Goal: Task Accomplishment & Management: Manage account settings

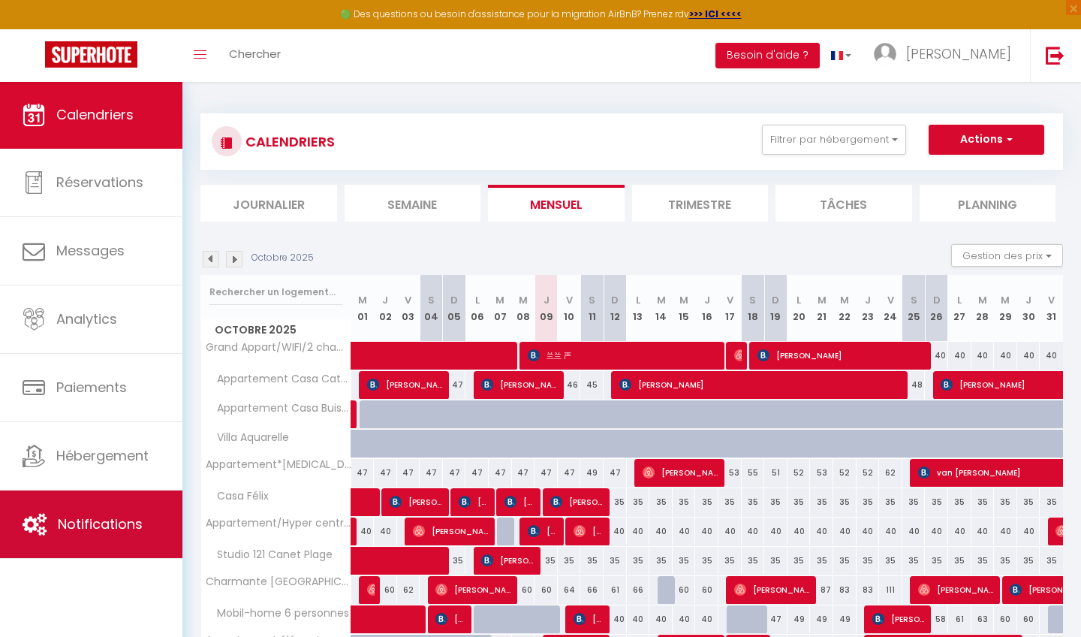
click at [79, 524] on span "Notifications" at bounding box center [100, 523] width 85 height 19
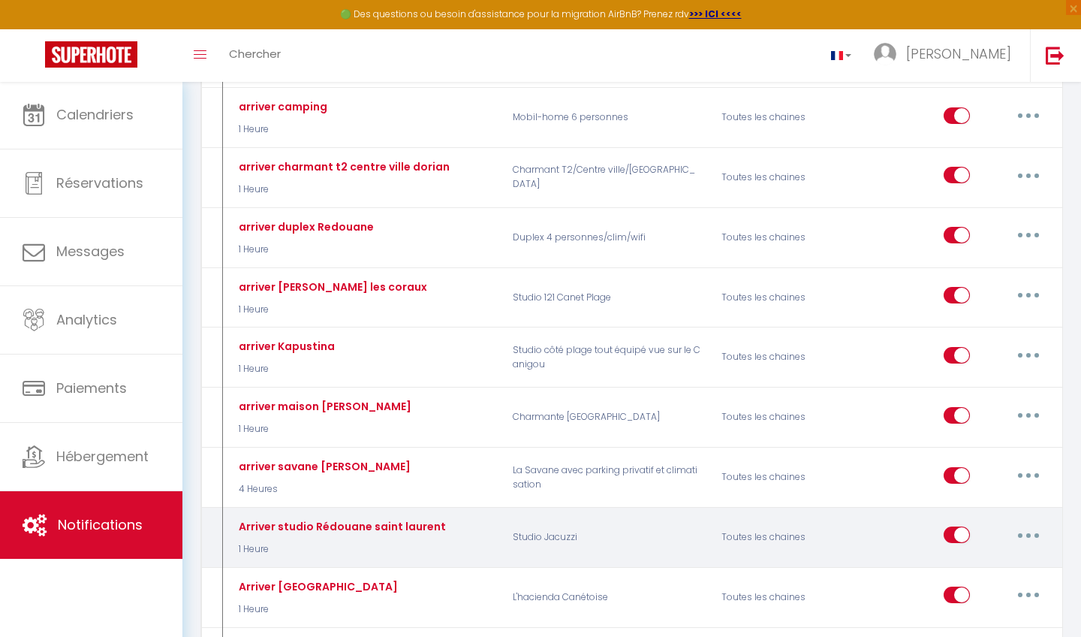
scroll to position [2181, 0]
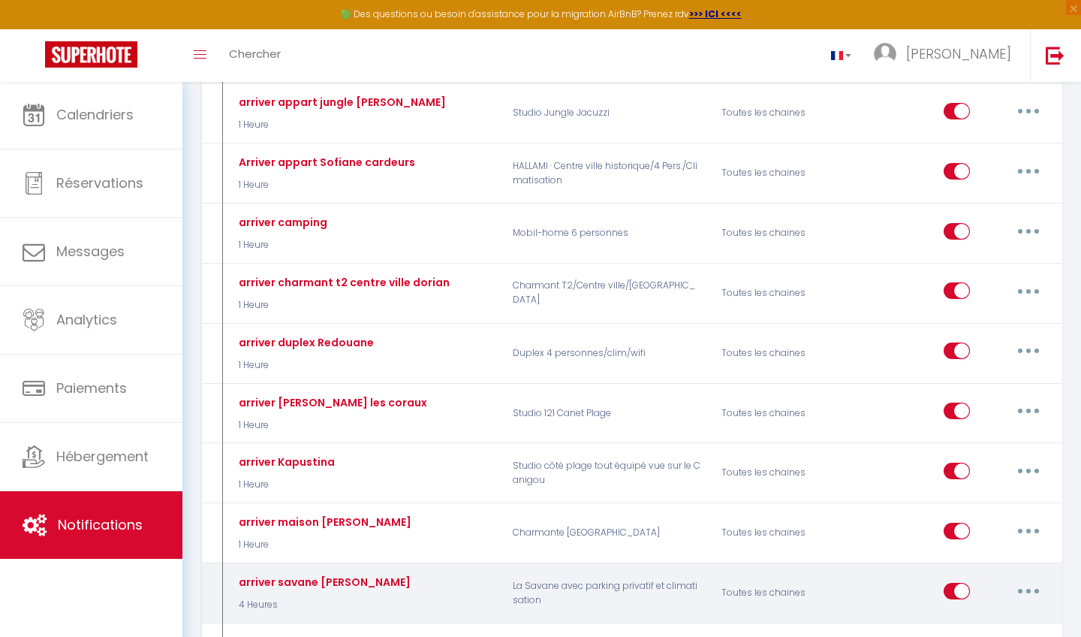
click at [1040, 579] on button "button" at bounding box center [1028, 591] width 42 height 24
click at [957, 612] on link "Editer" at bounding box center [989, 625] width 111 height 26
type input "arriver savane [PERSON_NAME]"
select select "4 Heures"
select select
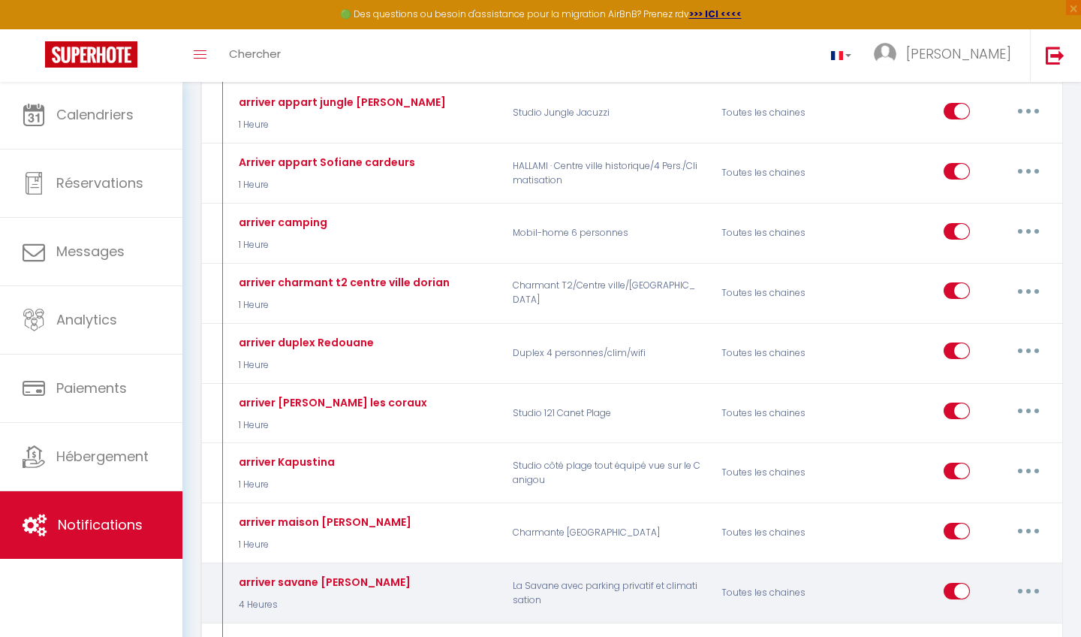
checkbox input "true"
checkbox input "false"
radio input "true"
type input "arriver appartement"
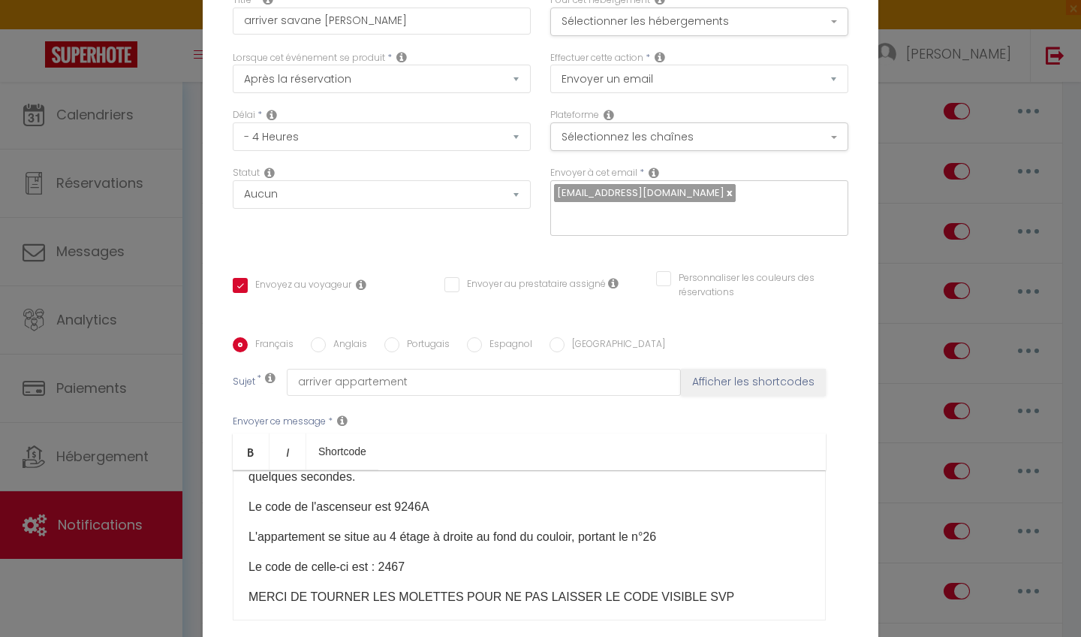
scroll to position [226, 0]
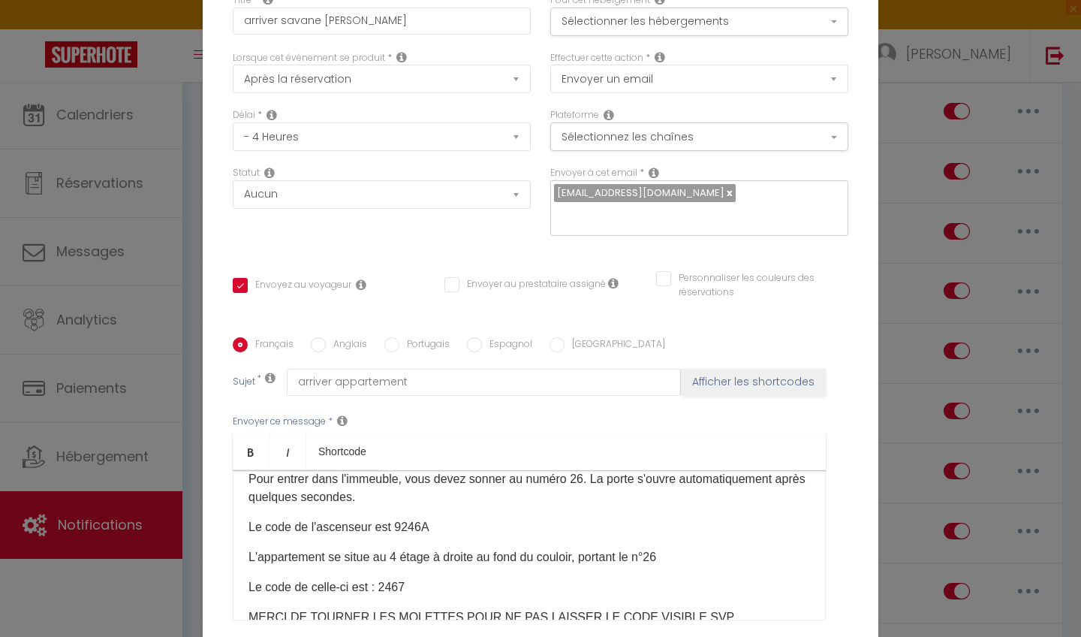
click at [422, 529] on p "Le code de l'ascenseur est 9246A" at bounding box center [528, 527] width 561 height 18
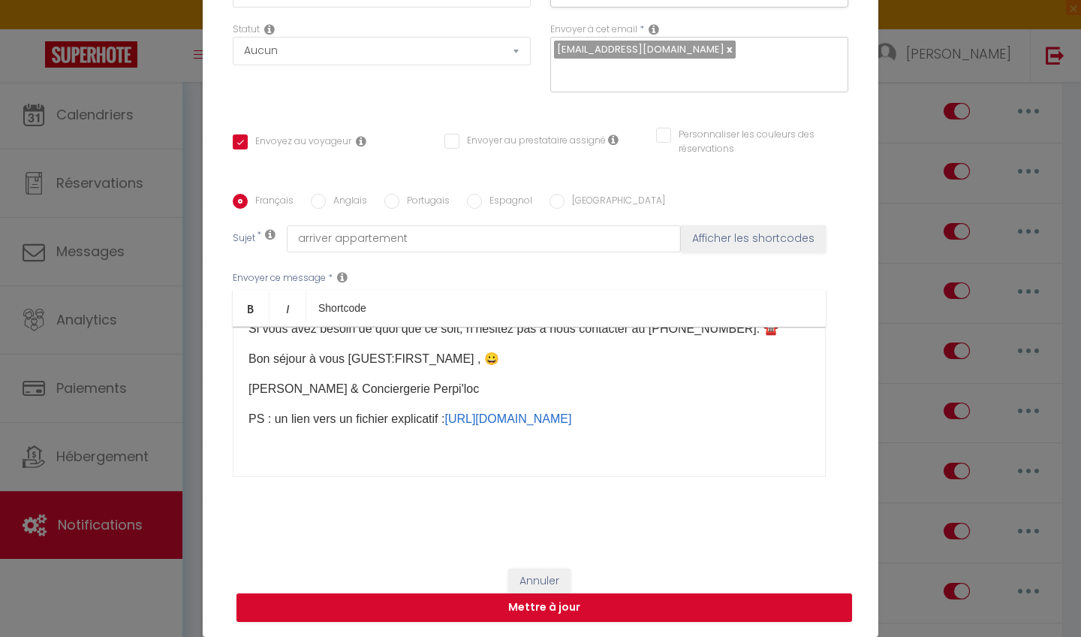
scroll to position [143, 0]
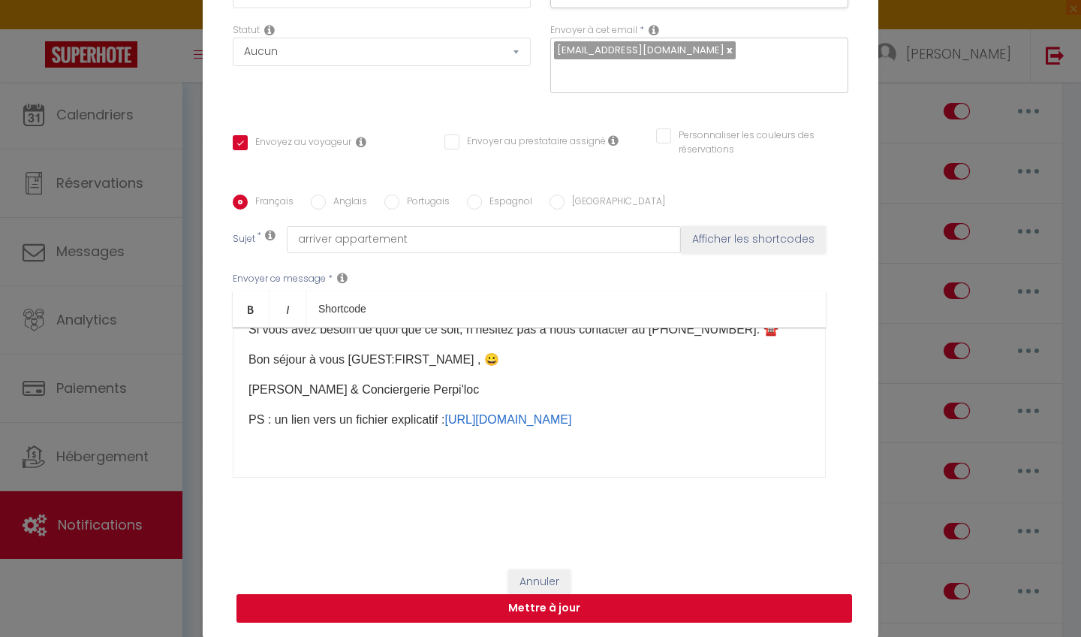
click at [519, 605] on button "Mettre à jour" at bounding box center [543, 608] width 615 height 29
checkbox input "true"
checkbox input "false"
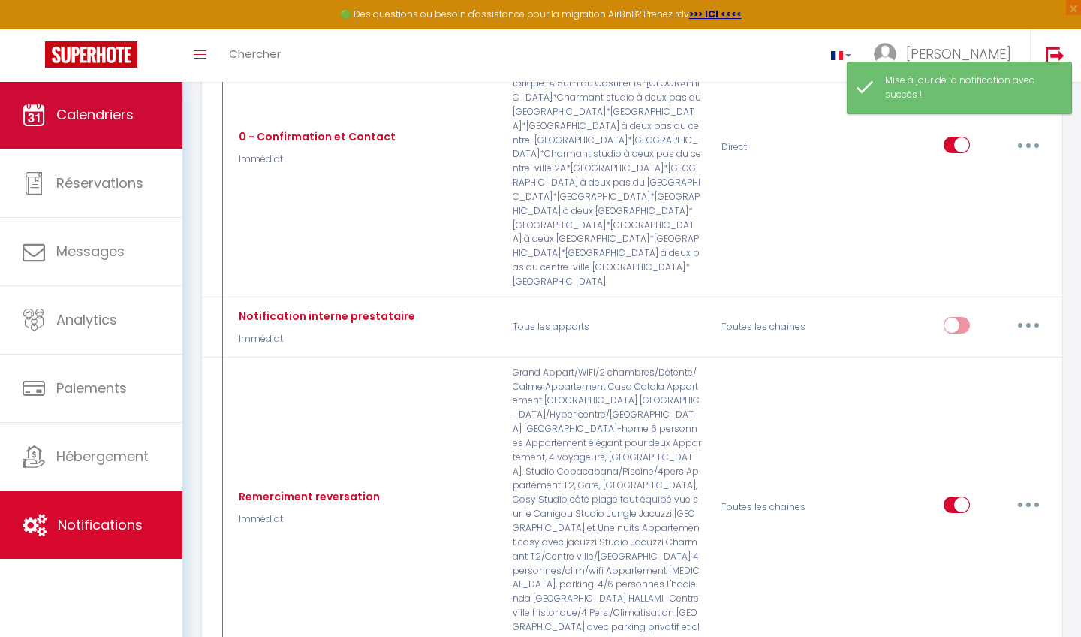
scroll to position [882, 0]
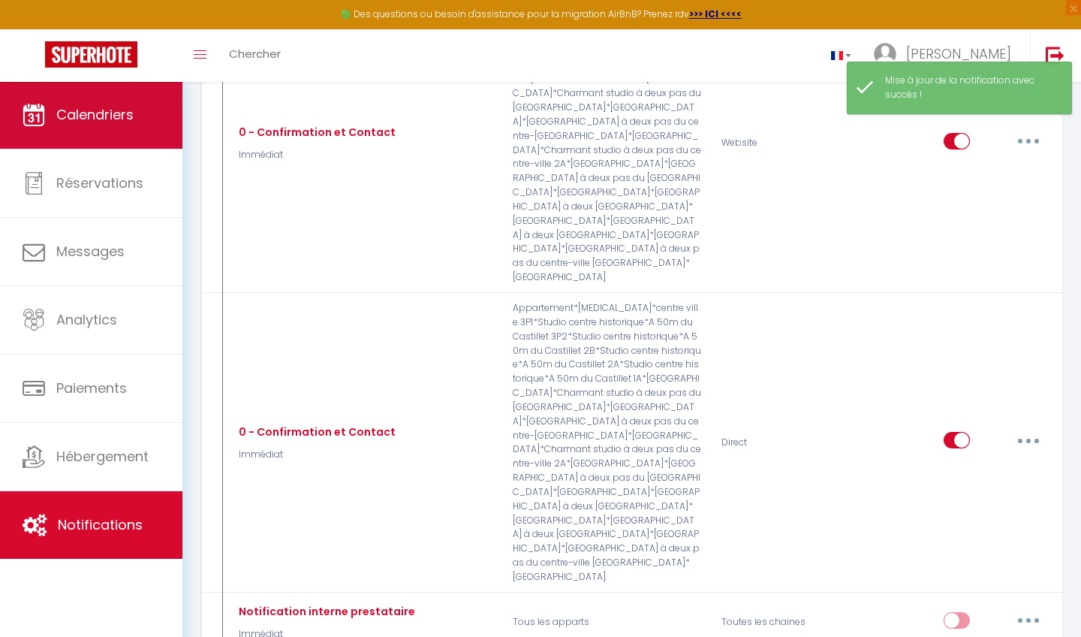
click at [154, 101] on link "Calendriers" at bounding box center [91, 115] width 182 height 68
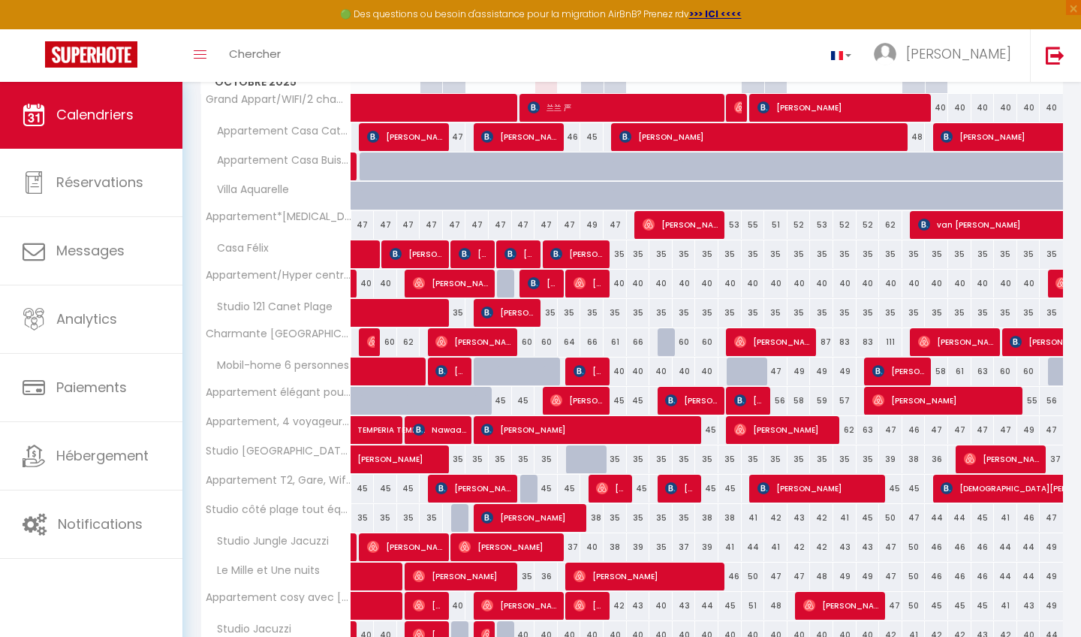
scroll to position [118, 0]
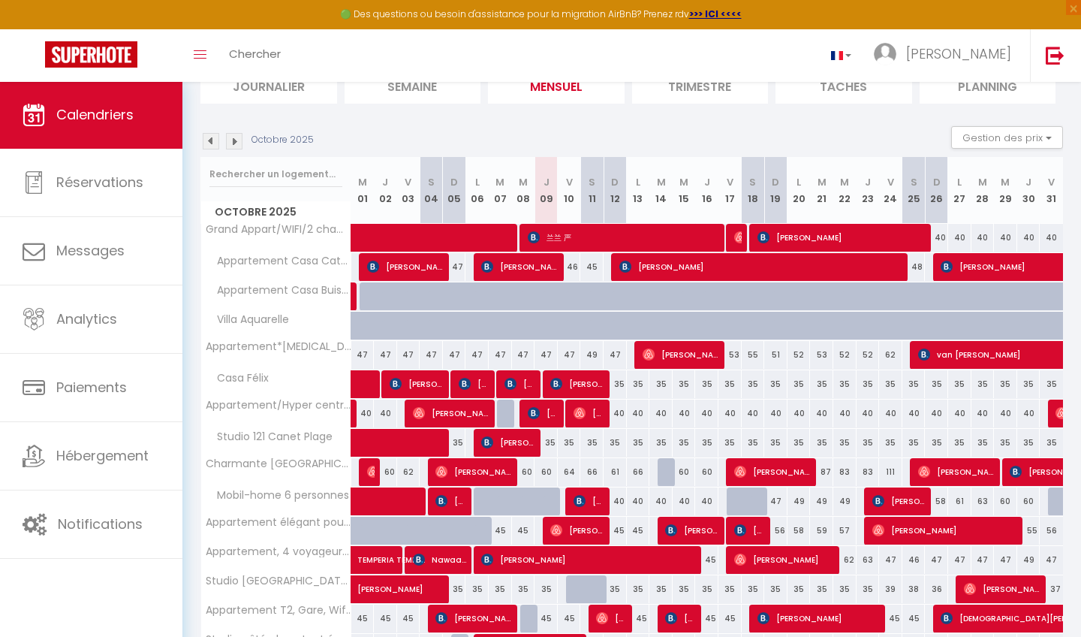
click at [557, 381] on img at bounding box center [556, 384] width 12 height 12
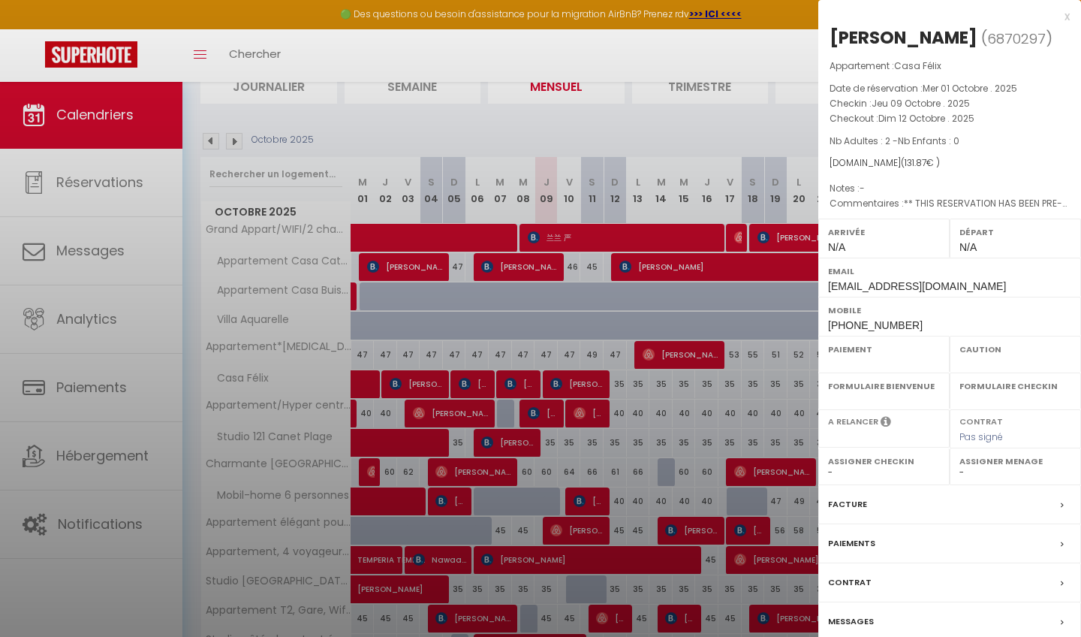
select select "OK"
select select "KO"
select select "0"
select select "1"
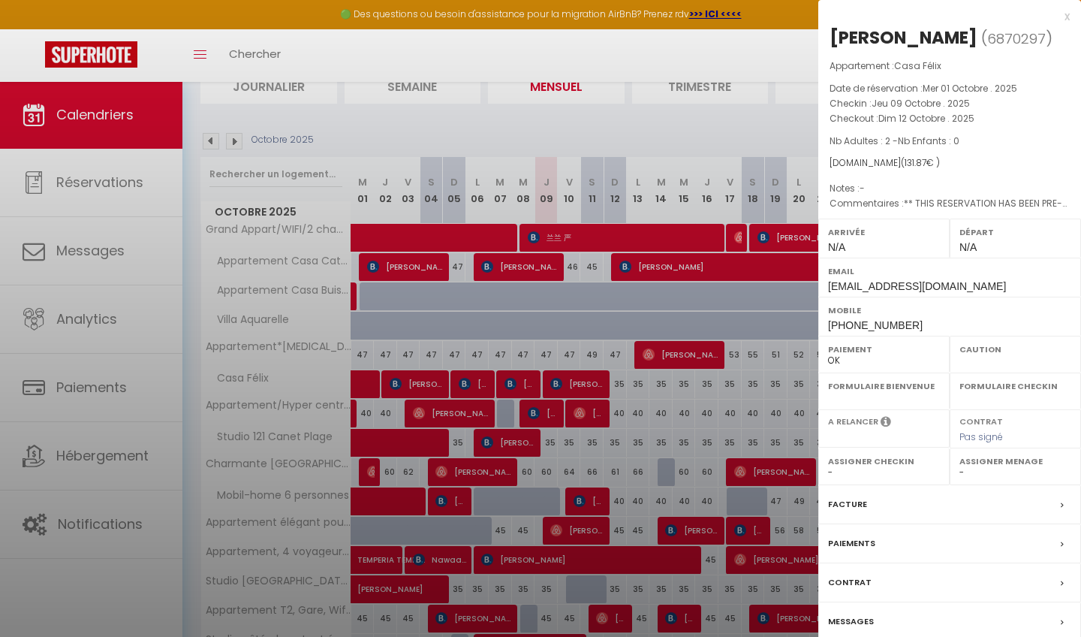
select select
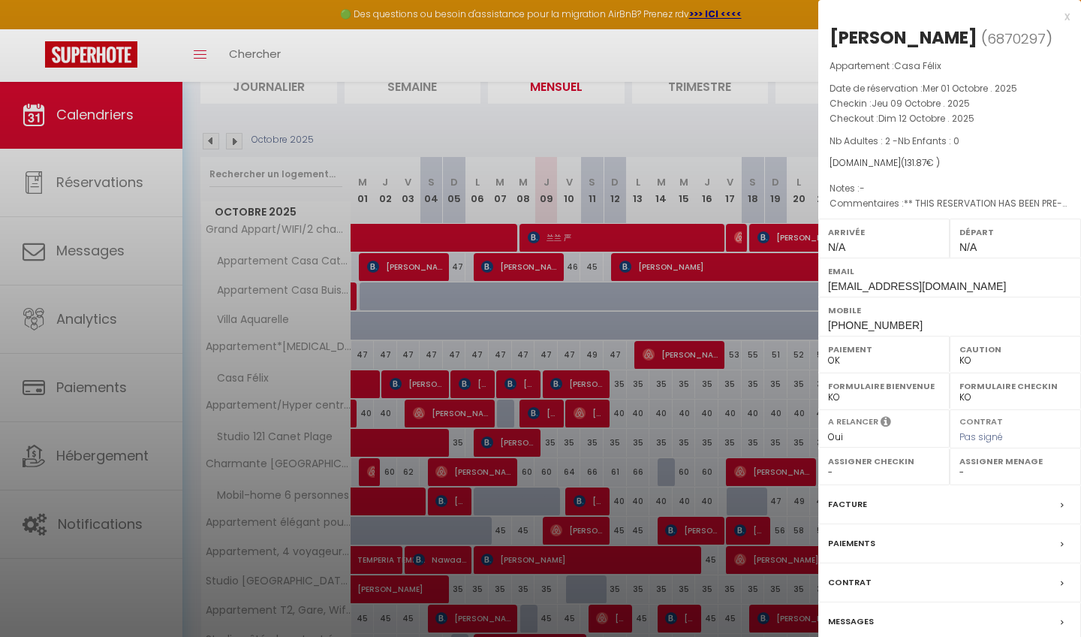
click at [1069, 17] on div "x" at bounding box center [943, 17] width 251 height 18
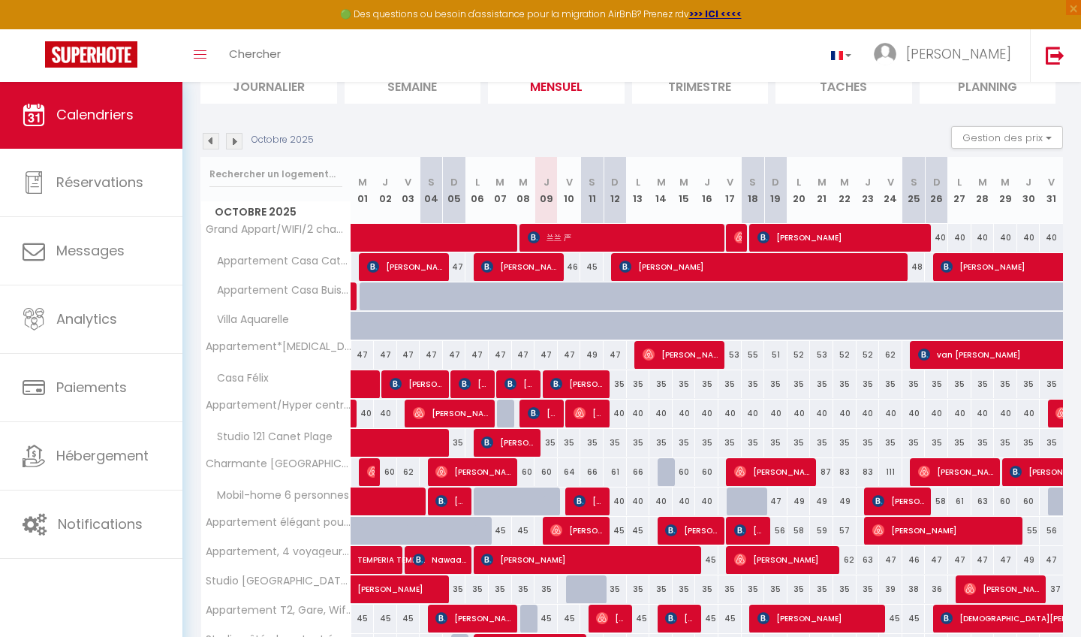
click at [520, 382] on span "[PERSON_NAME]" at bounding box center [519, 383] width 31 height 29
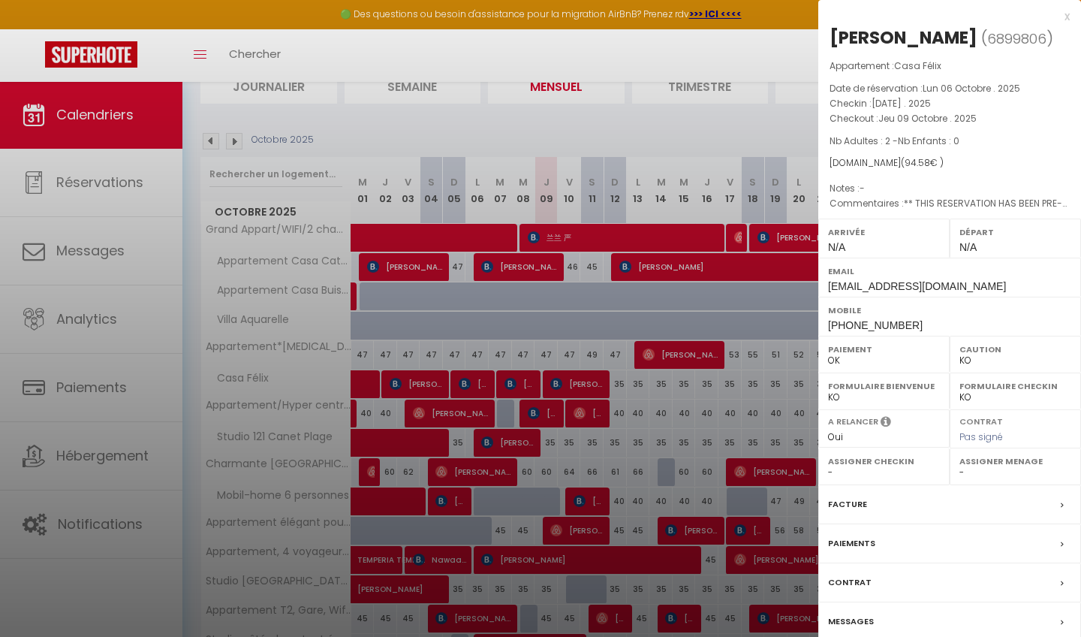
click at [1067, 17] on div "x" at bounding box center [943, 17] width 251 height 18
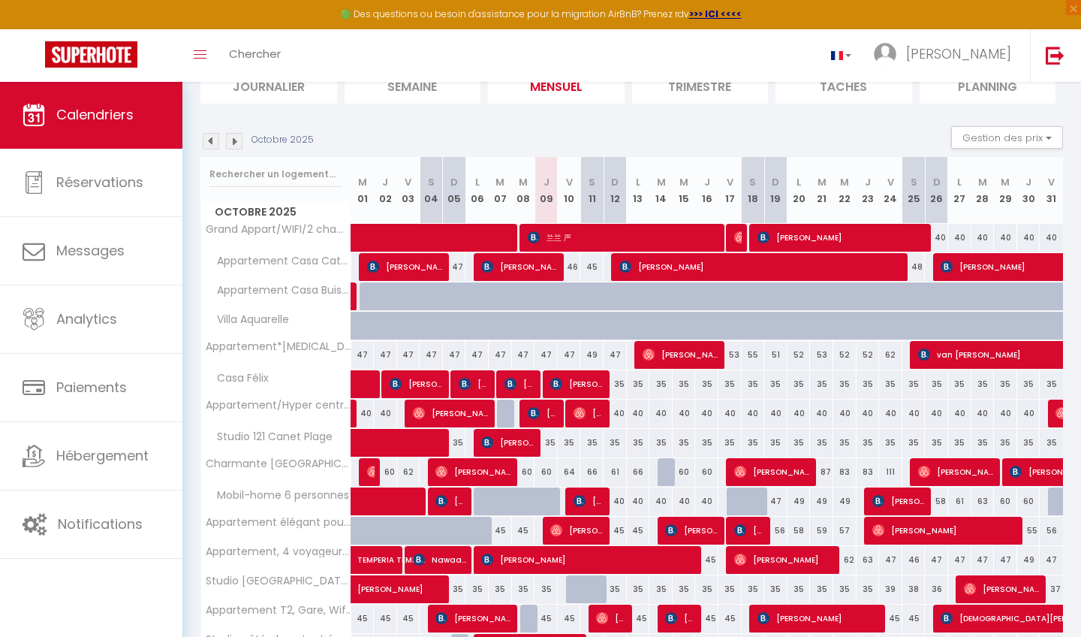
click at [389, 448] on span at bounding box center [436, 443] width 138 height 29
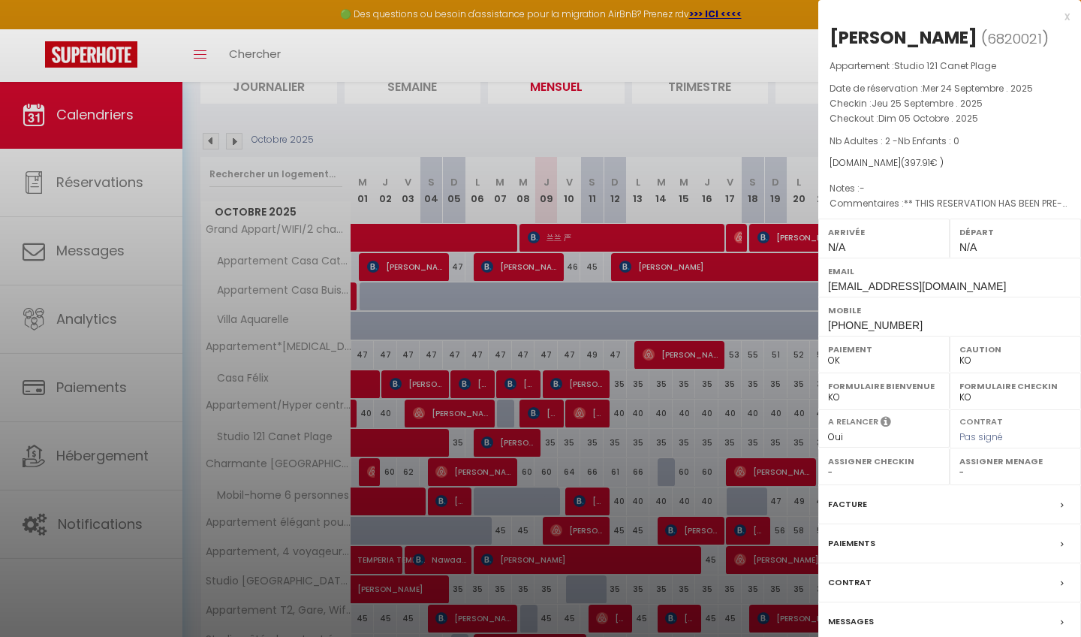
click at [1067, 15] on div "x" at bounding box center [943, 17] width 251 height 18
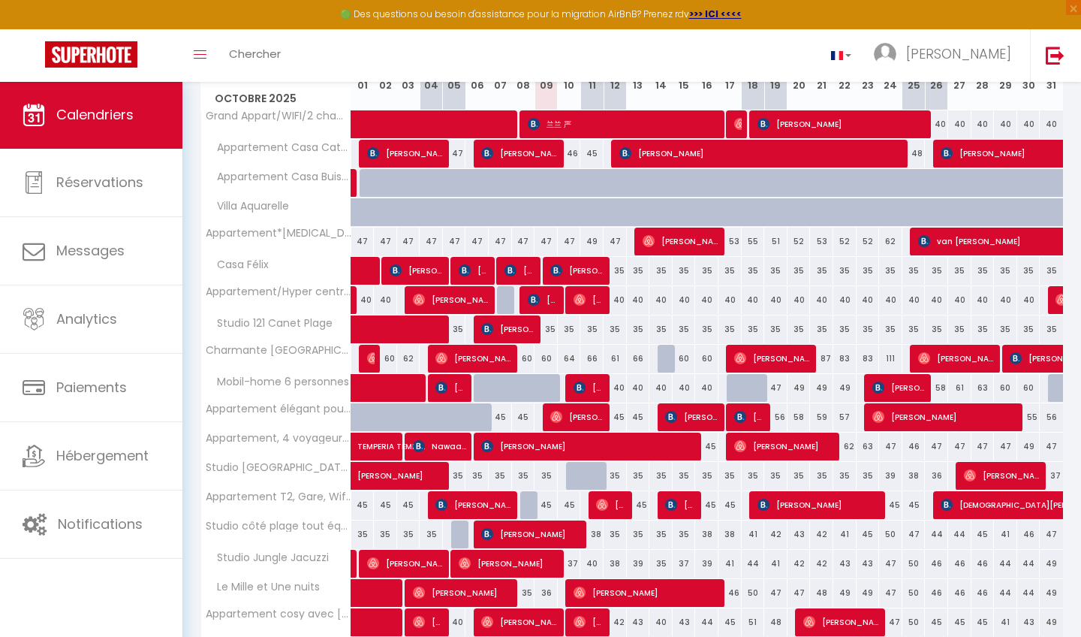
scroll to position [230, 0]
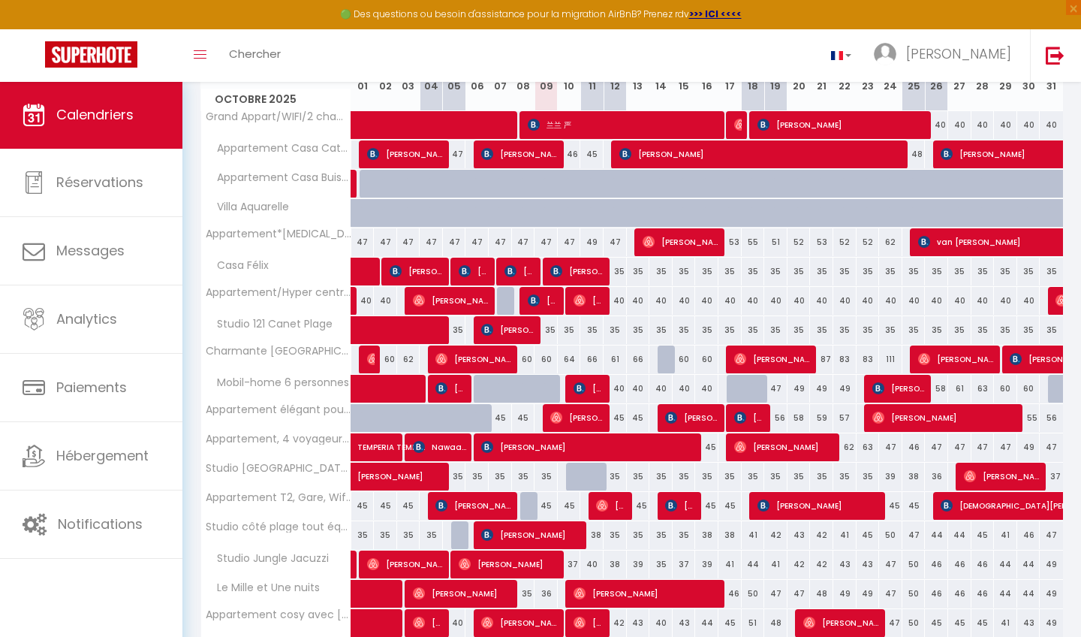
click at [559, 454] on span "[PERSON_NAME]" at bounding box center [589, 446] width 217 height 29
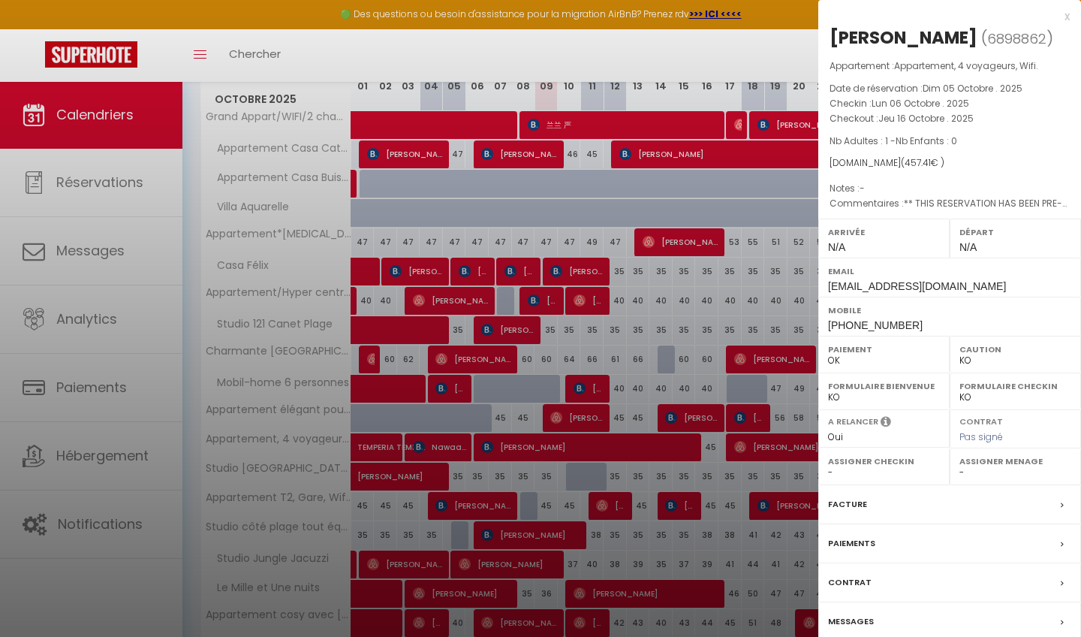
click at [1067, 16] on div "x" at bounding box center [943, 17] width 251 height 18
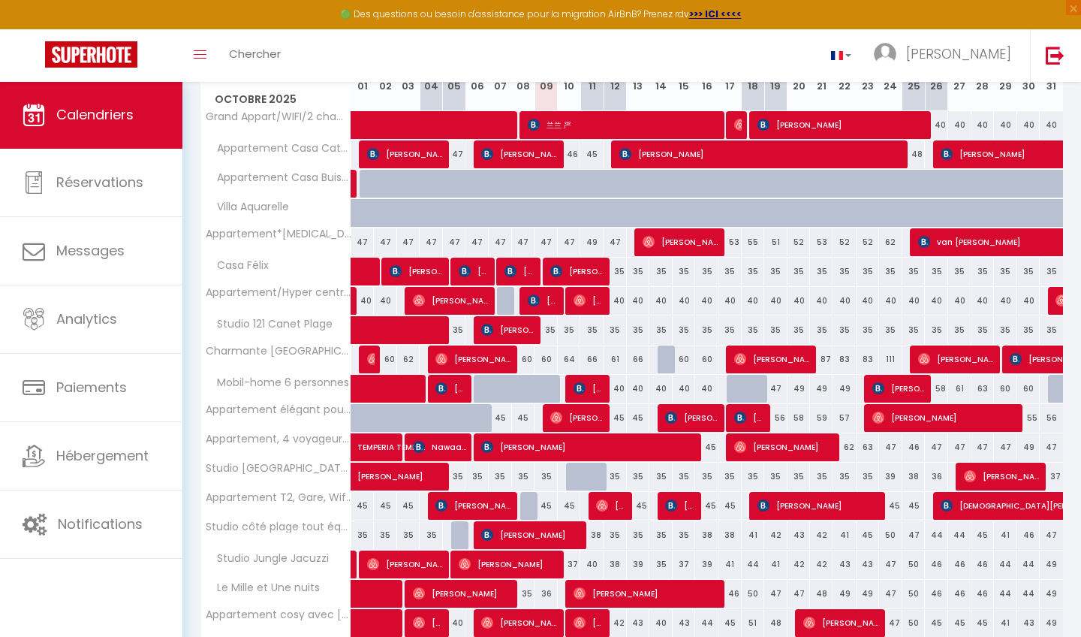
click at [378, 439] on span "TEMPERIA TEMPERIA" at bounding box center [391, 439] width 69 height 29
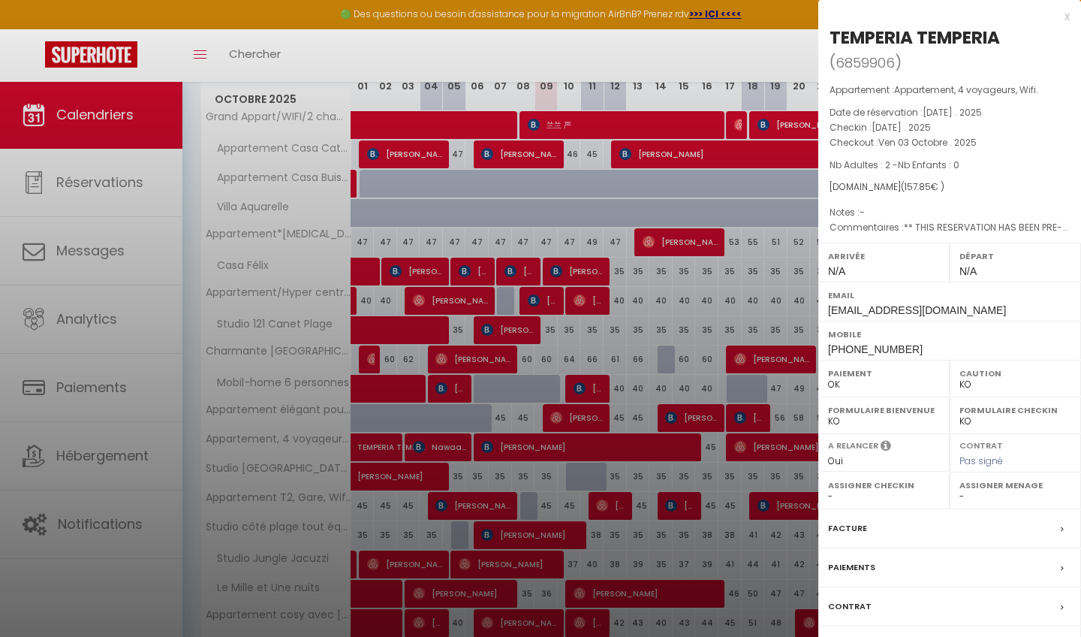
click at [1067, 15] on div "x" at bounding box center [943, 17] width 251 height 18
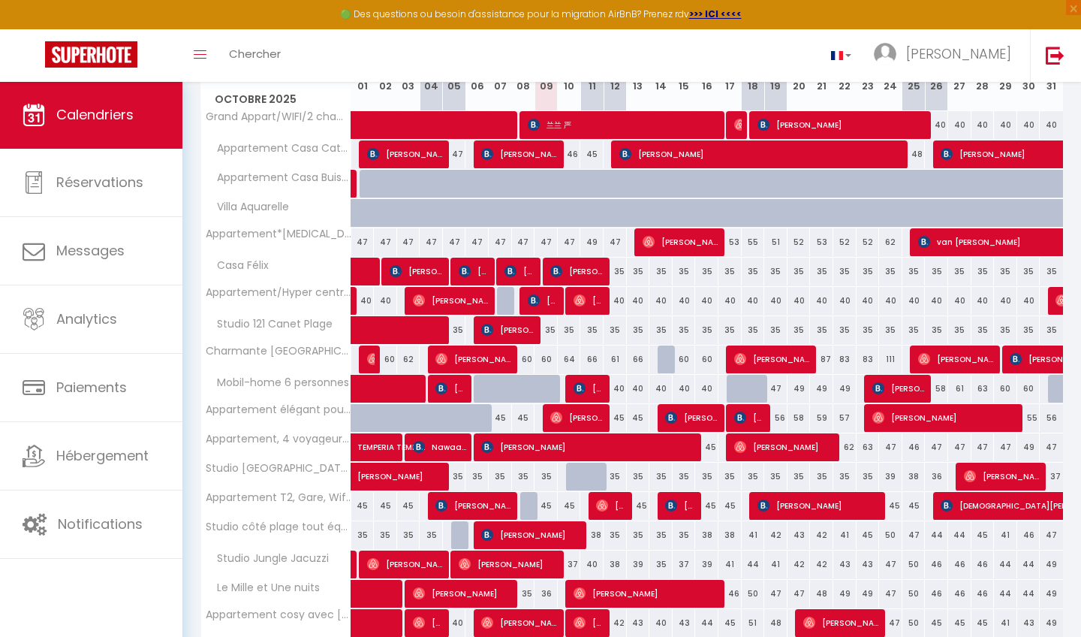
click at [442, 446] on span "Nawaab ROSSAN" at bounding box center [440, 446] width 54 height 29
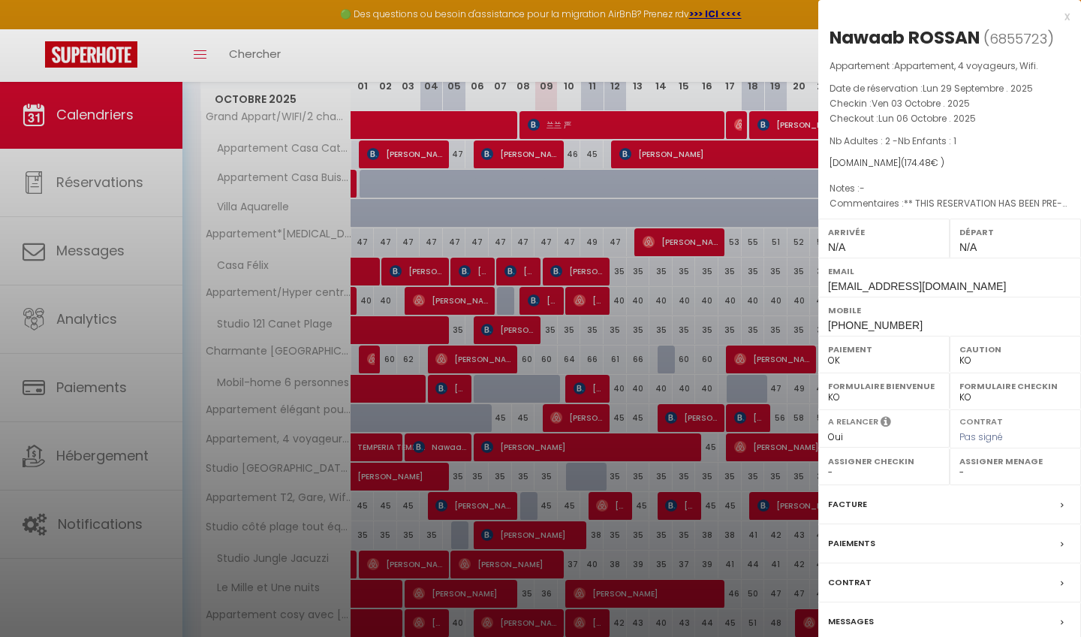
click at [1064, 17] on div "x" at bounding box center [943, 17] width 251 height 18
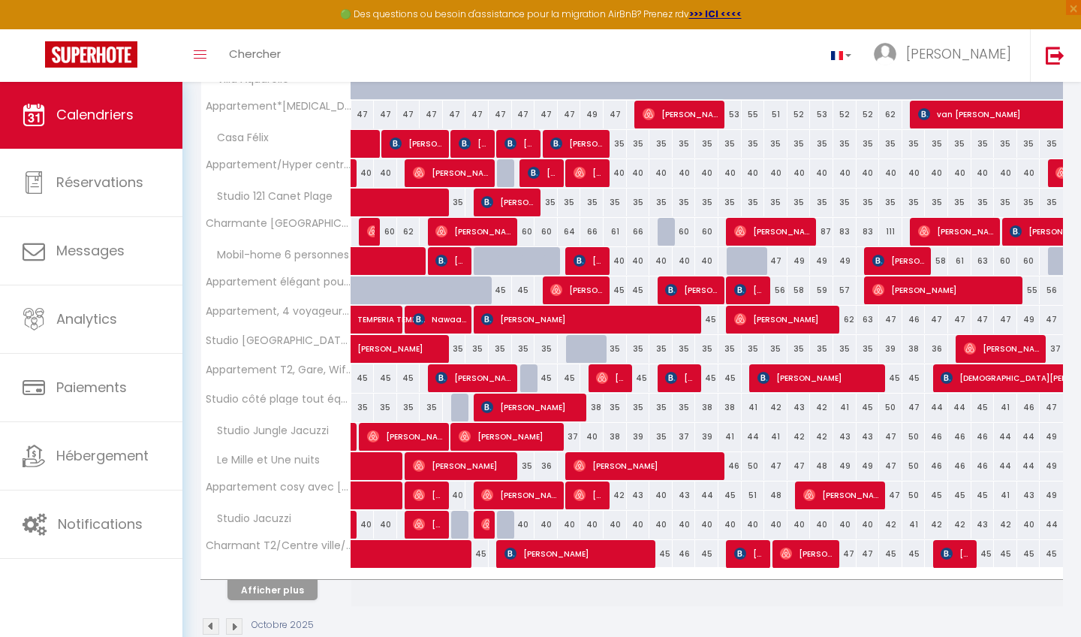
scroll to position [357, 0]
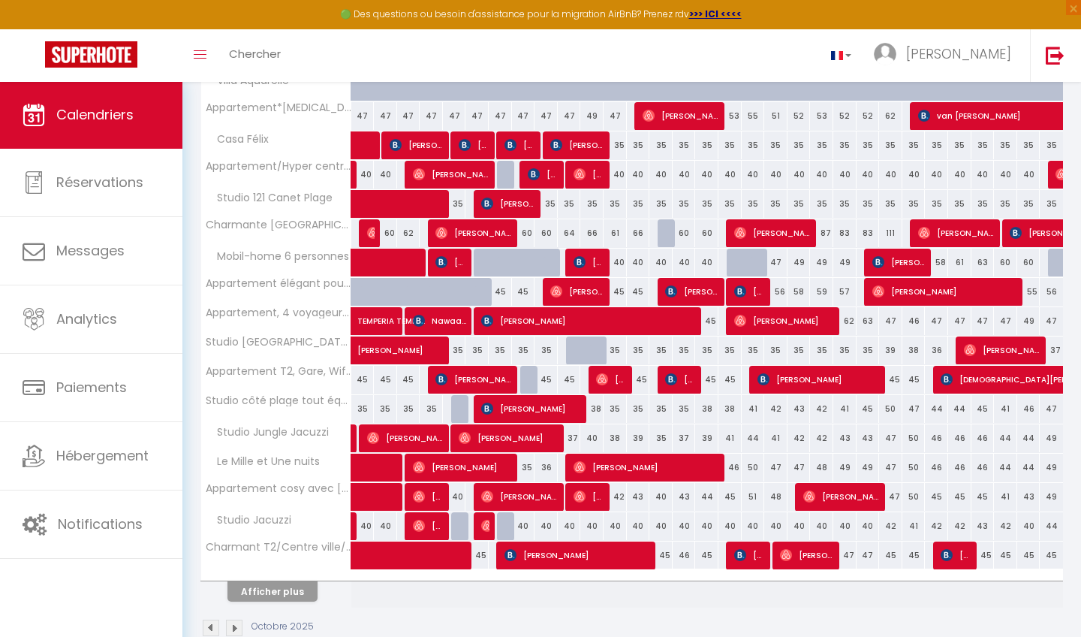
click at [272, 588] on button "Afficher plus" at bounding box center [272, 591] width 90 height 20
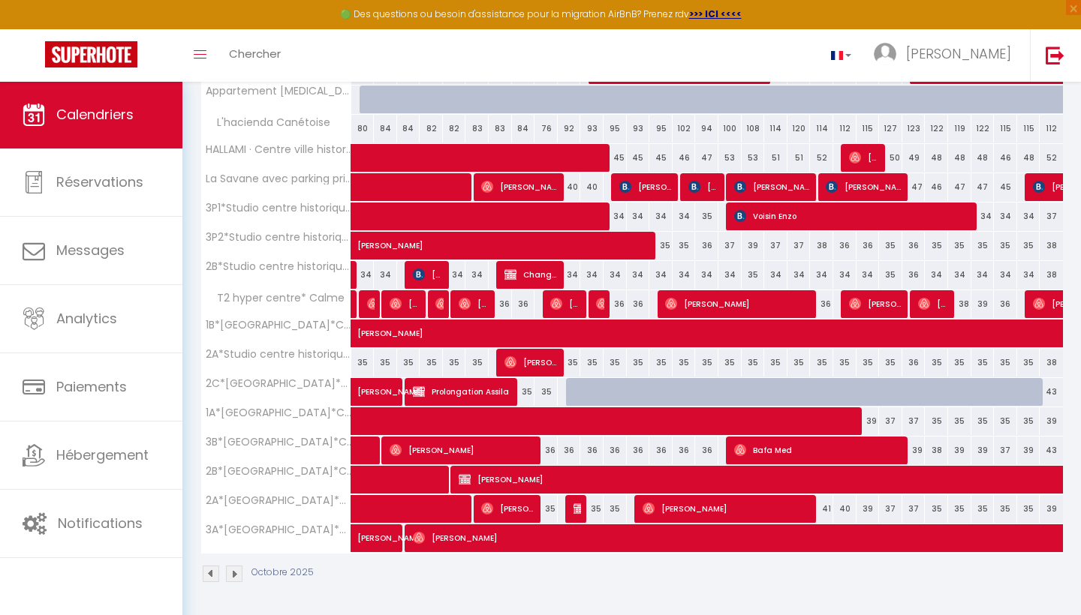
scroll to position [870, 0]
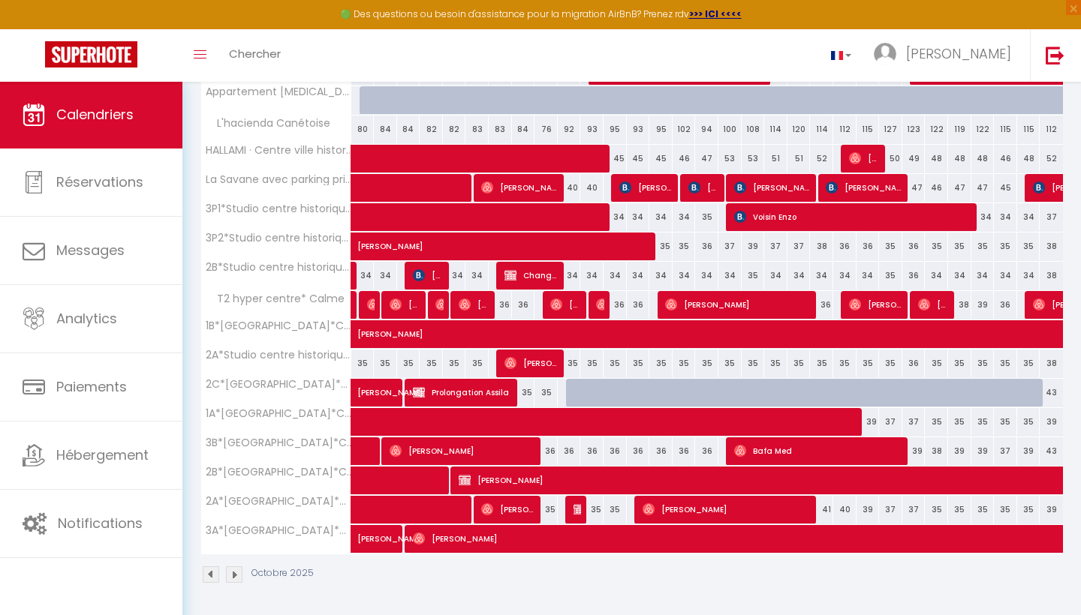
click at [594, 414] on span at bounding box center [747, 422] width 760 height 29
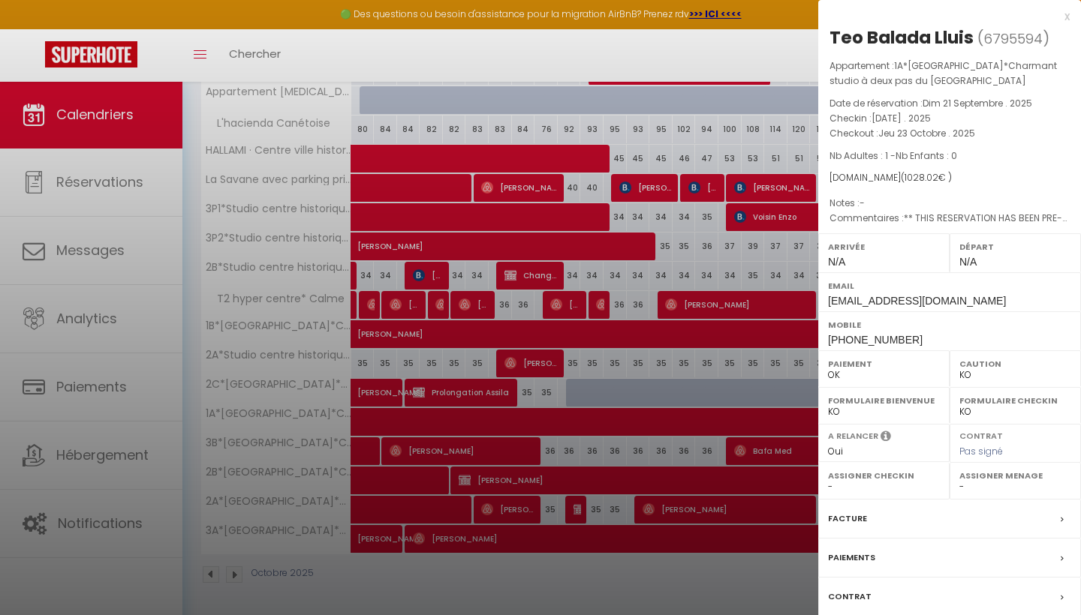
select select "OK"
select select "28033"
click at [1065, 15] on div "x" at bounding box center [943, 17] width 251 height 18
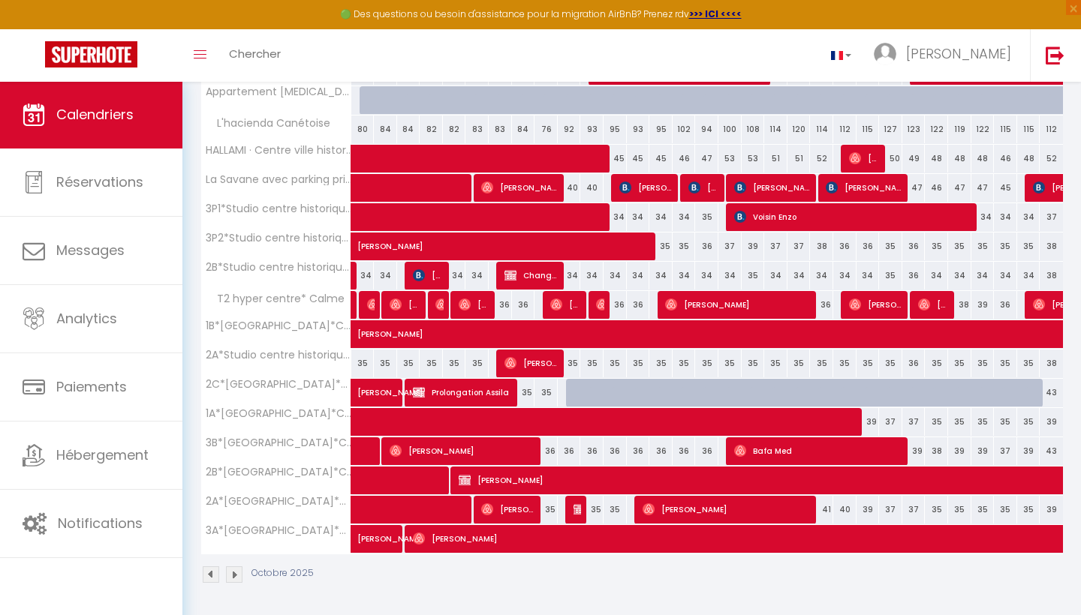
click at [521, 481] on span "[PERSON_NAME]" at bounding box center [942, 480] width 967 height 29
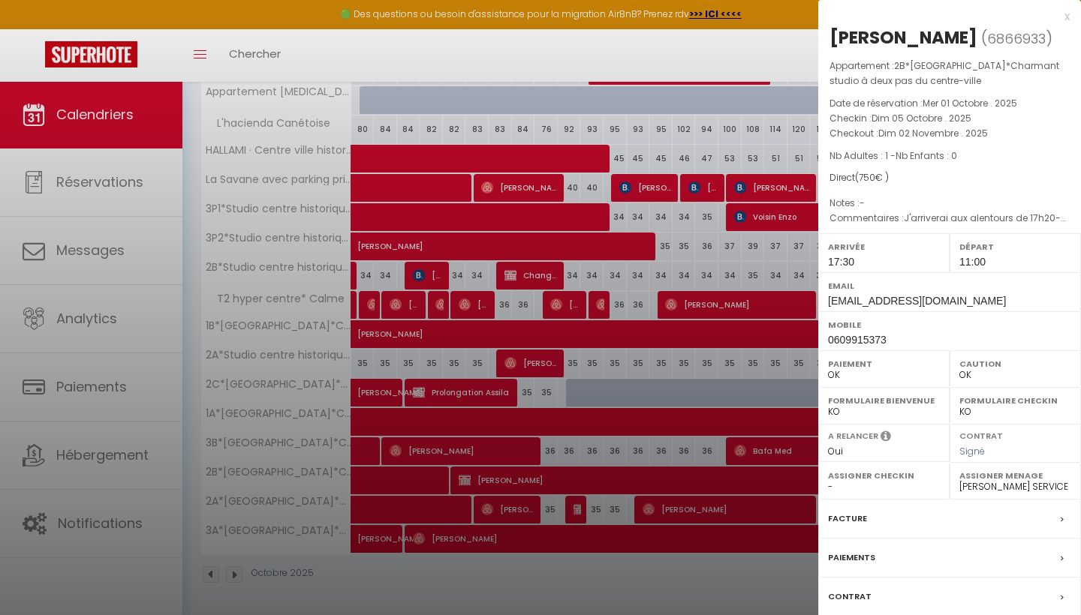
select select "KO"
click at [959, 539] on div "Facture" at bounding box center [949, 519] width 263 height 39
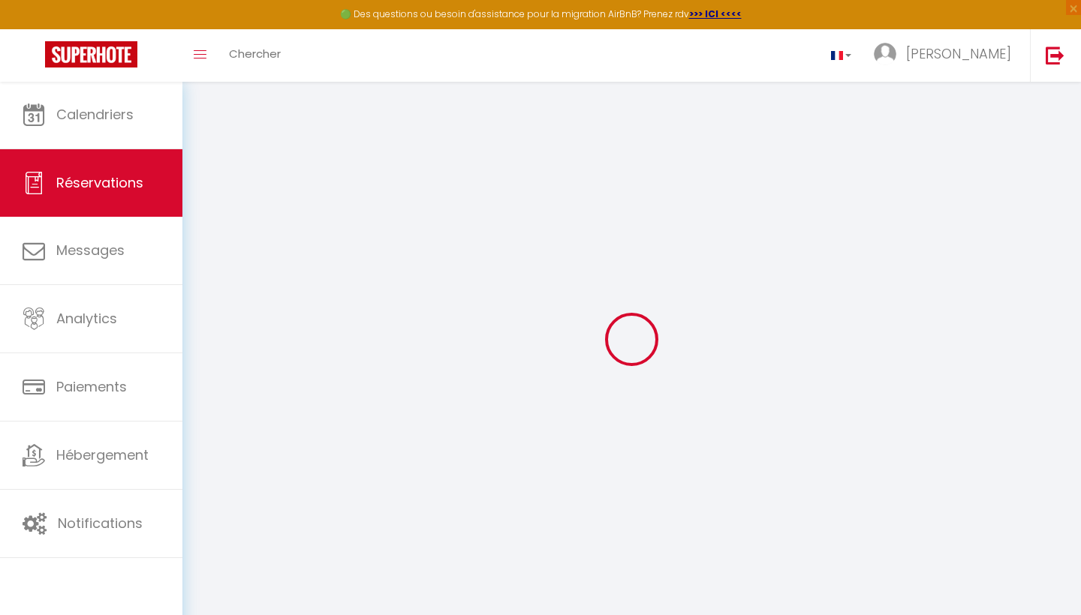
select select
checkbox input "false"
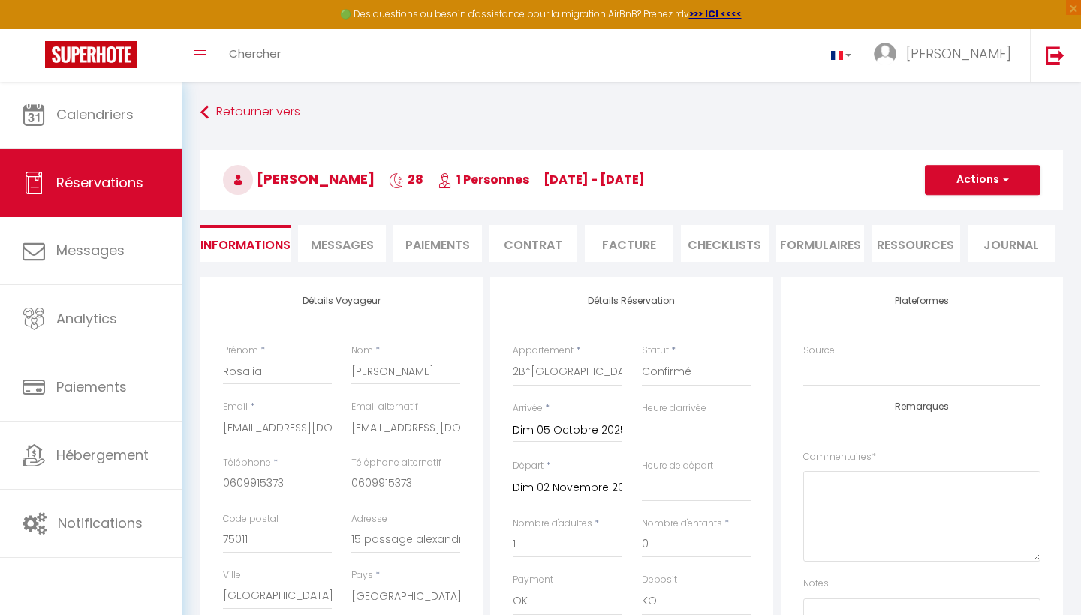
select select
checkbox input "false"
type textarea "J'arriverai aux alentours de 17h20-30 si mon train n'a pas de retard."
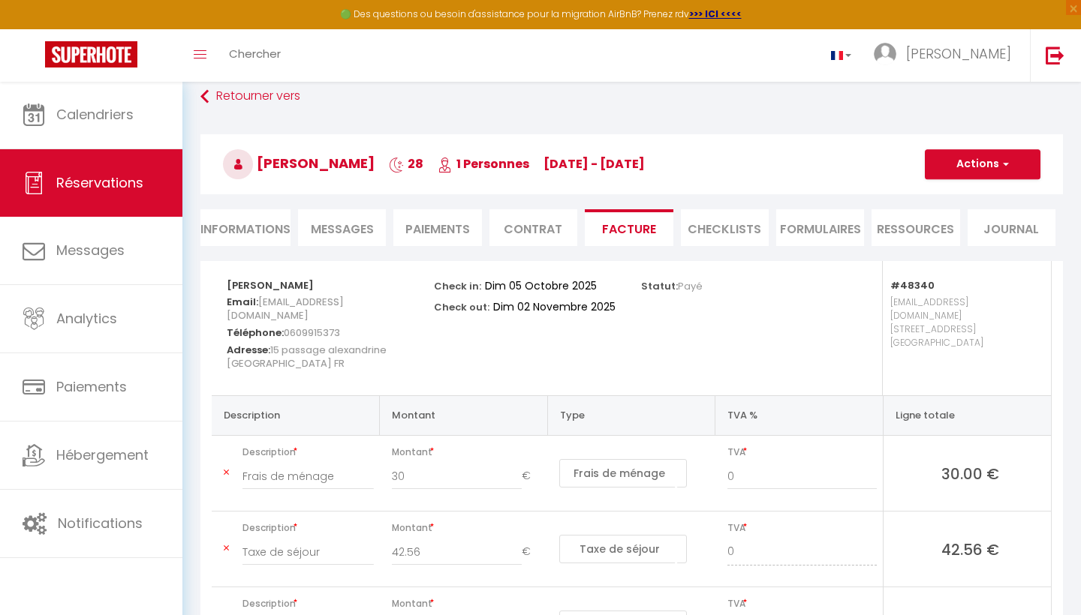
scroll to position [11, 0]
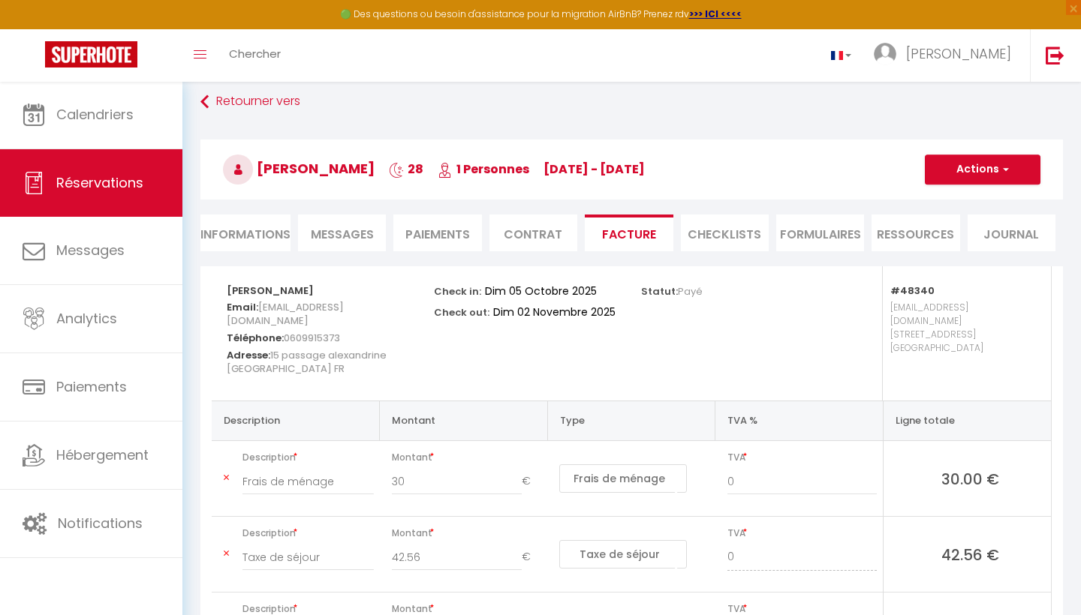
click at [625, 233] on li "Facture" at bounding box center [629, 233] width 88 height 37
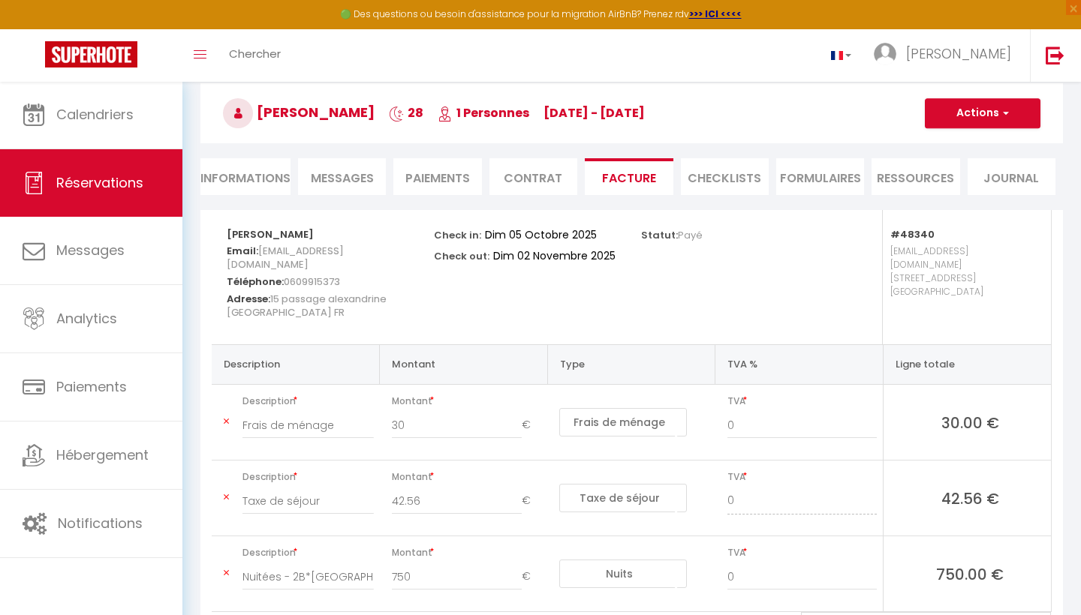
scroll to position [59, 0]
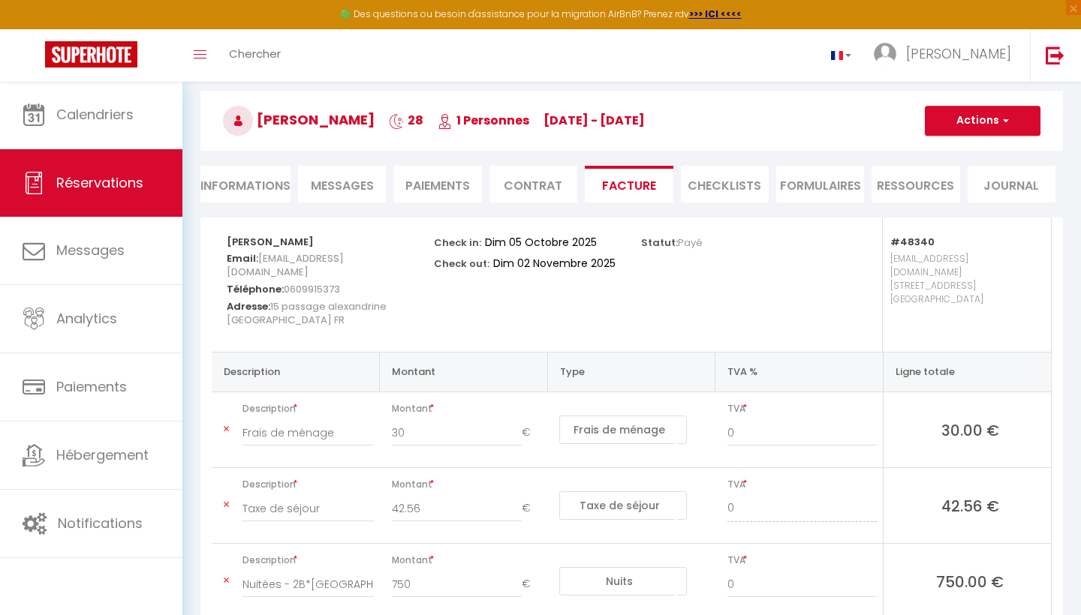
click at [248, 188] on li "Informations" at bounding box center [245, 184] width 90 height 37
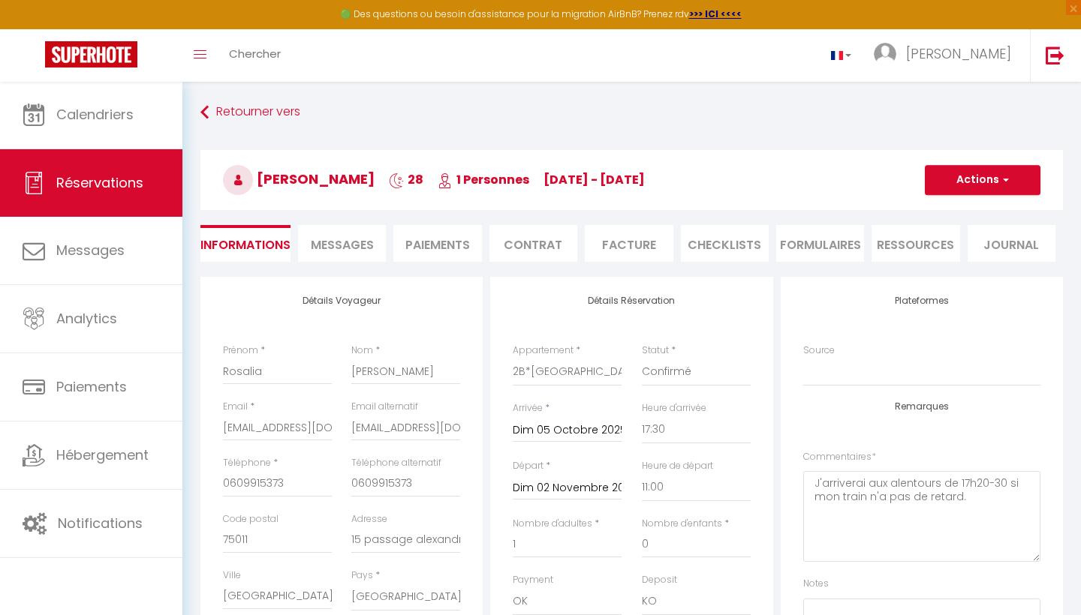
click at [435, 242] on li "Paiements" at bounding box center [437, 243] width 88 height 37
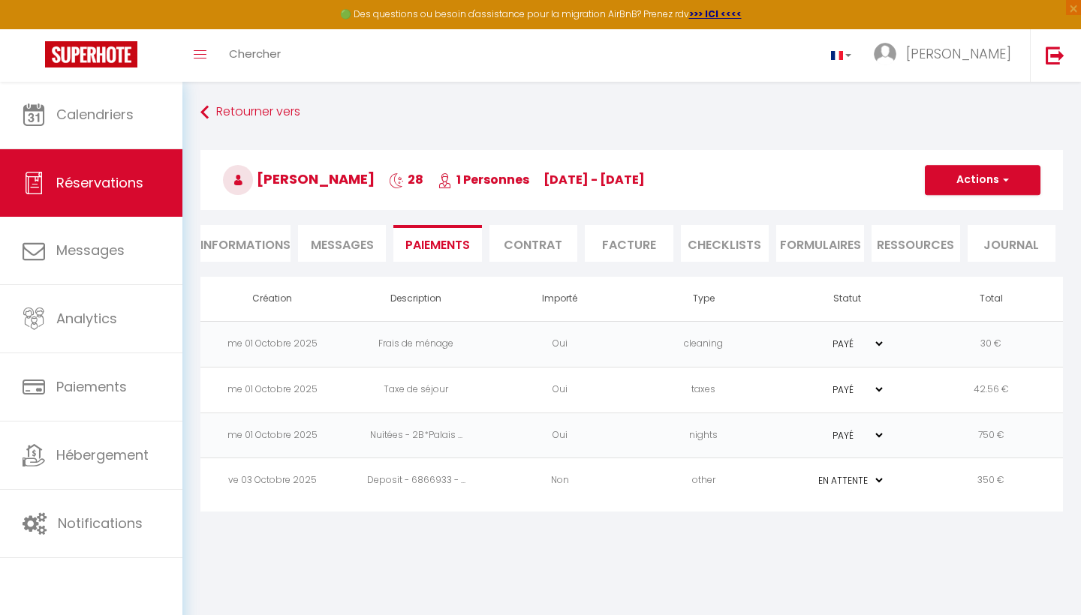
click at [543, 241] on li "Contrat" at bounding box center [533, 243] width 88 height 37
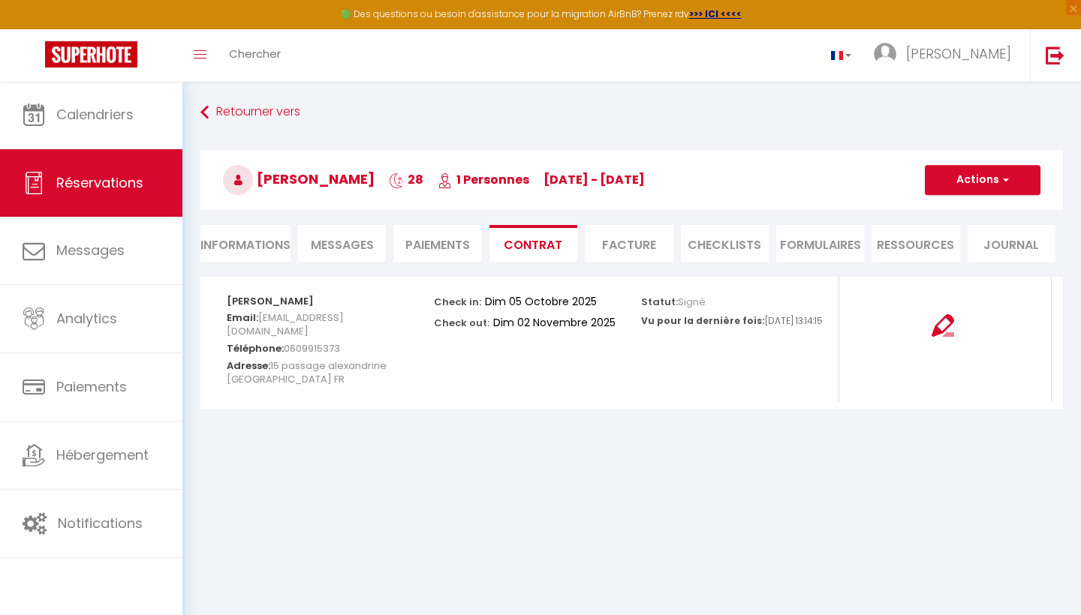
click at [628, 246] on li "Facture" at bounding box center [629, 243] width 88 height 37
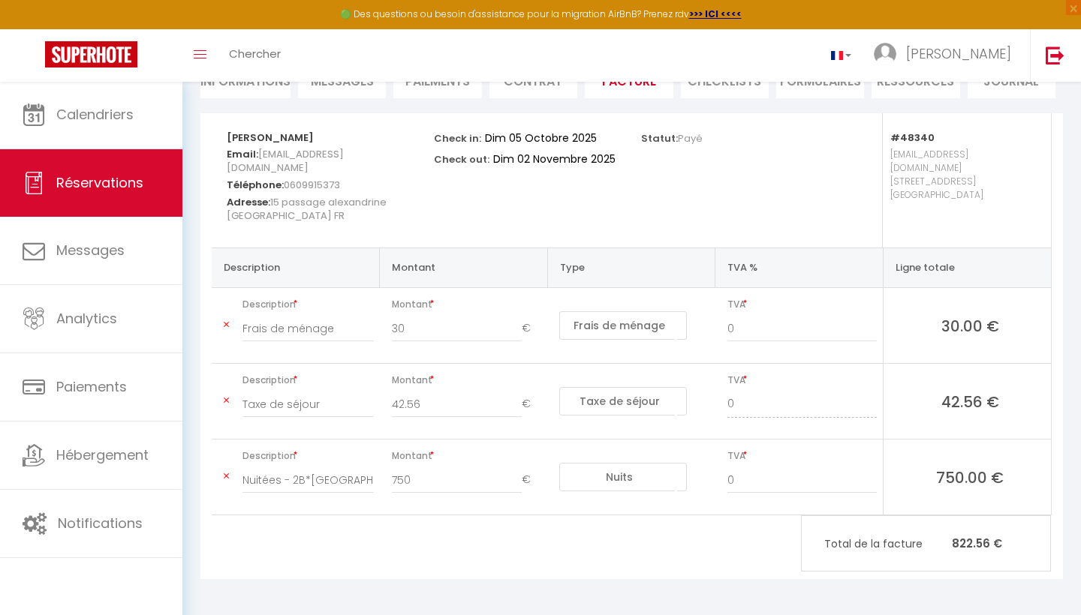
scroll to position [163, 0]
click at [868, 545] on span "Total de la facture" at bounding box center [888, 545] width 128 height 17
click at [426, 406] on input "42.56" at bounding box center [457, 405] width 131 height 27
type input "4"
type input "0"
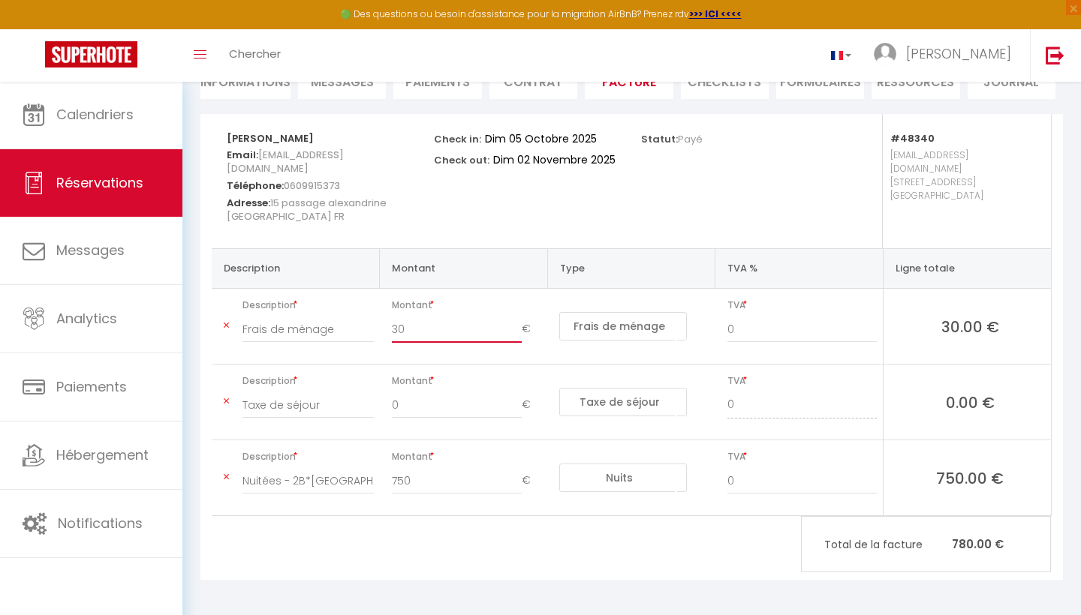
click at [411, 334] on input "30" at bounding box center [457, 329] width 131 height 27
type input "3"
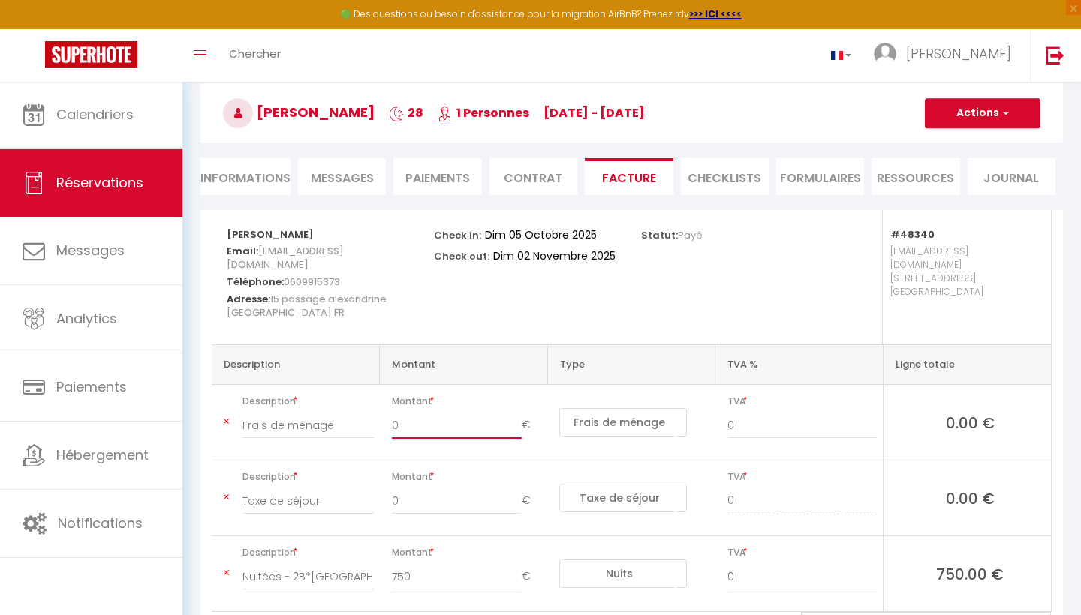
type input "0"
click at [643, 311] on div "Statut: Payé" at bounding box center [734, 277] width 207 height 134
click at [997, 122] on button "Actions" at bounding box center [983, 113] width 116 height 30
click at [947, 164] on link "Aperçu et éditer" at bounding box center [971, 166] width 126 height 20
click at [974, 116] on button "Actions" at bounding box center [983, 113] width 116 height 30
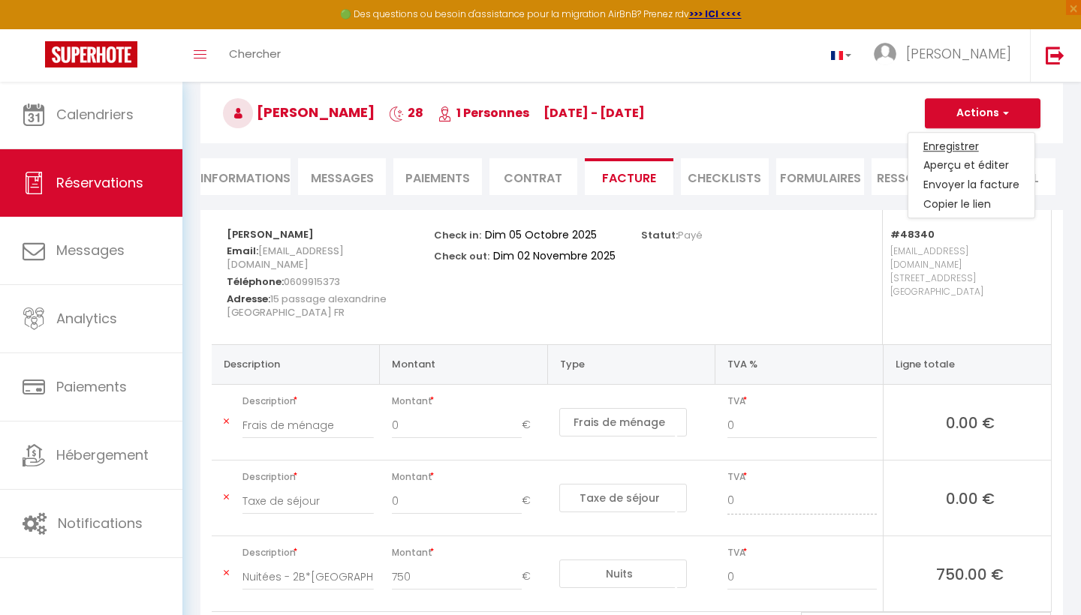
click at [953, 149] on link "Enregistrer" at bounding box center [971, 147] width 126 height 20
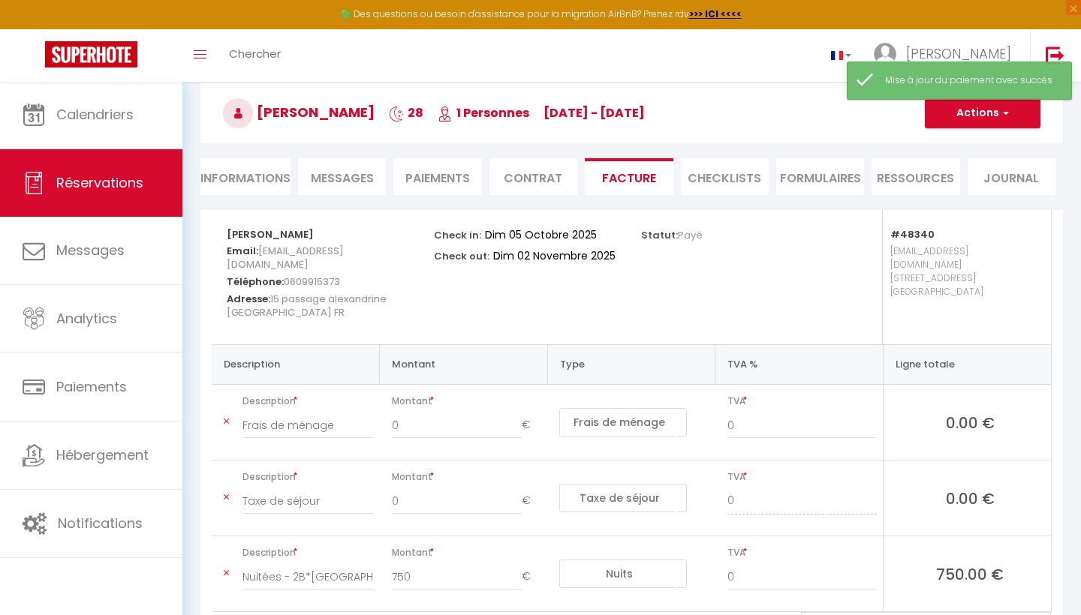
click at [634, 173] on li "Facture" at bounding box center [629, 176] width 88 height 37
click at [537, 176] on li "Contrat" at bounding box center [533, 176] width 88 height 37
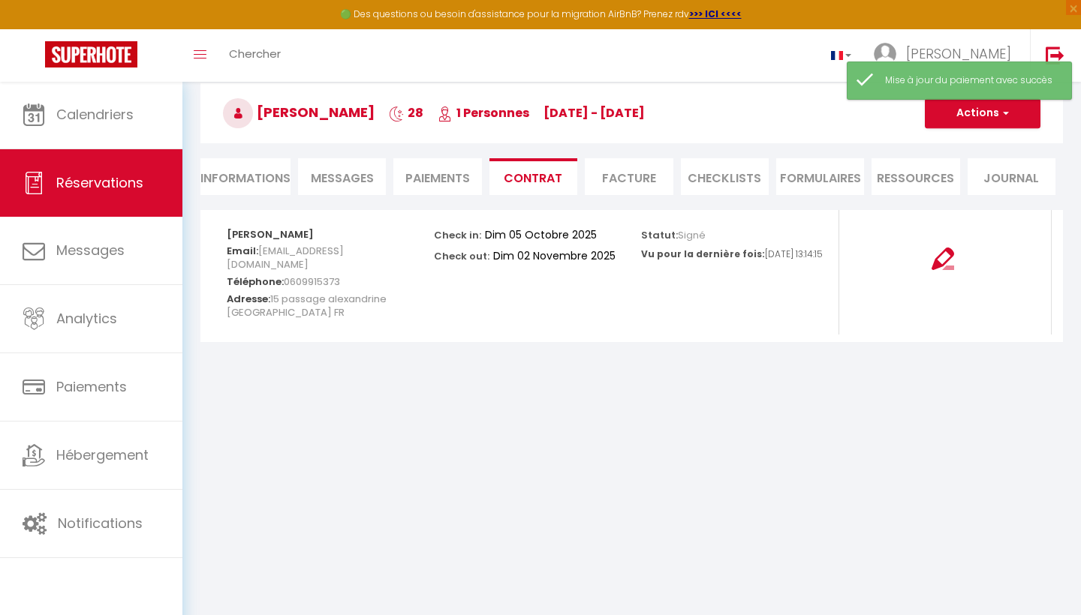
click at [622, 179] on li "Facture" at bounding box center [629, 176] width 88 height 37
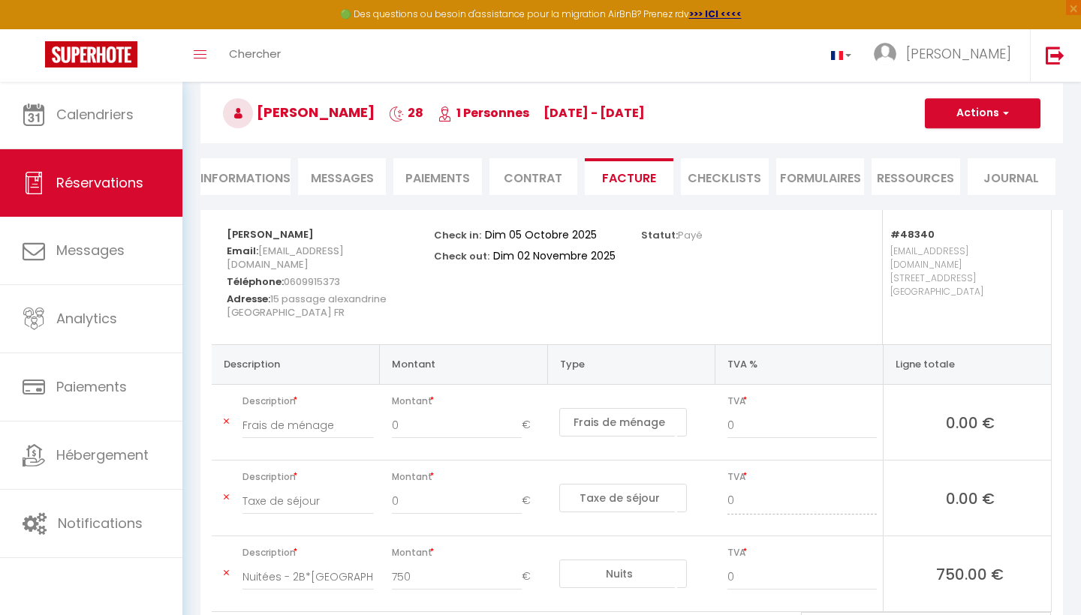
click at [965, 116] on button "Actions" at bounding box center [983, 113] width 116 height 30
click at [956, 169] on link "Aperçu et éditer" at bounding box center [971, 166] width 126 height 20
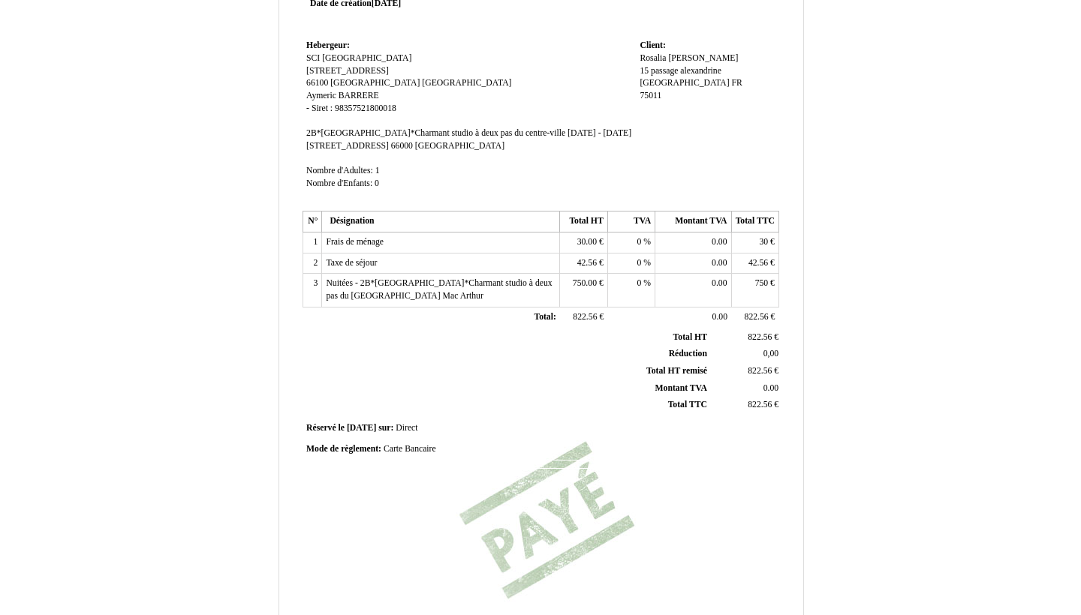
scroll to position [101, 0]
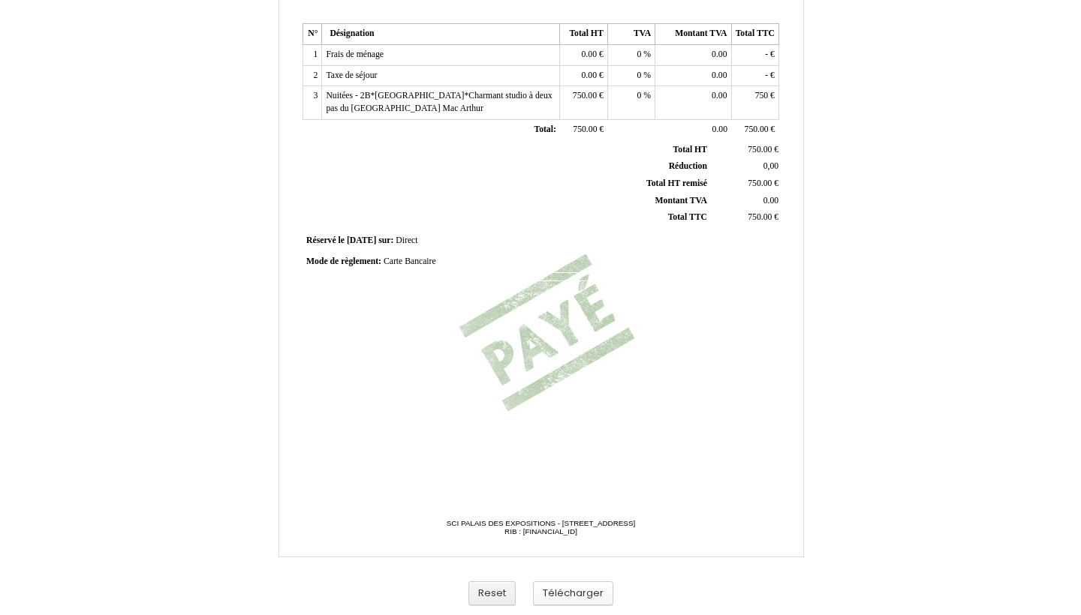
scroll to position [290, 0]
click at [567, 592] on button "Télécharger" at bounding box center [573, 594] width 80 height 25
